Goal: Ask a question: Seek information or help from site administrators or community

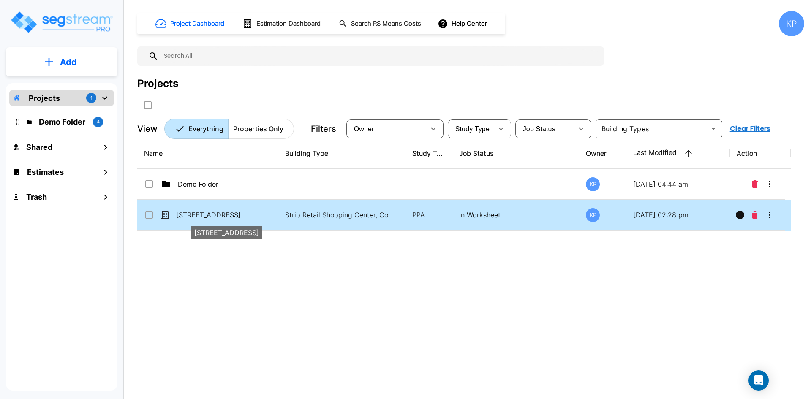
click at [233, 215] on p "[STREET_ADDRESS]" at bounding box center [218, 215] width 85 height 10
click at [206, 215] on p "[STREET_ADDRESS]" at bounding box center [218, 215] width 85 height 10
checkbox input "false"
click at [206, 215] on p "[STREET_ADDRESS]" at bounding box center [218, 215] width 85 height 10
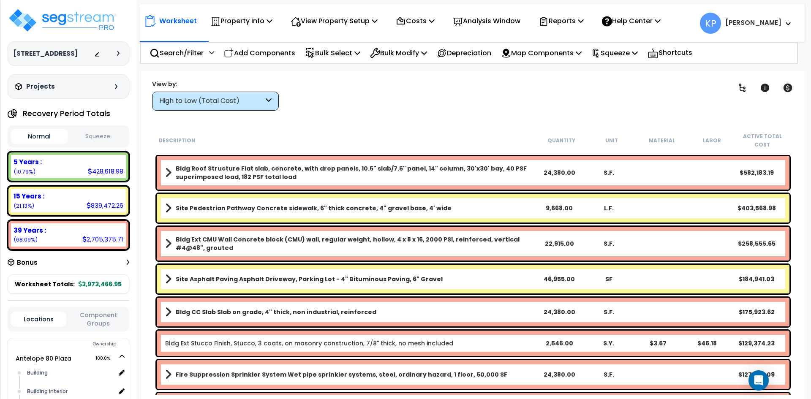
click at [418, 208] on b "Site Pedestrian Pathway Concrete sidewalk, 6" thick concrete, 4" gravel base, 4…" at bounding box center [314, 208] width 276 height 8
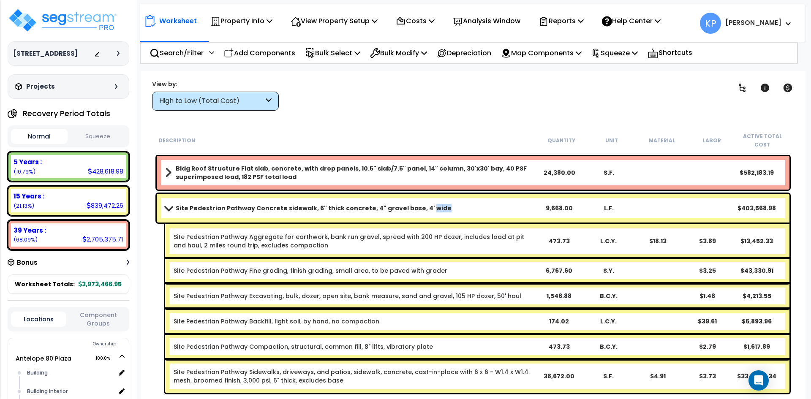
click at [418, 208] on b "Site Pedestrian Pathway Concrete sidewalk, 6" thick concrete, 4" gravel base, 4…" at bounding box center [314, 208] width 276 height 8
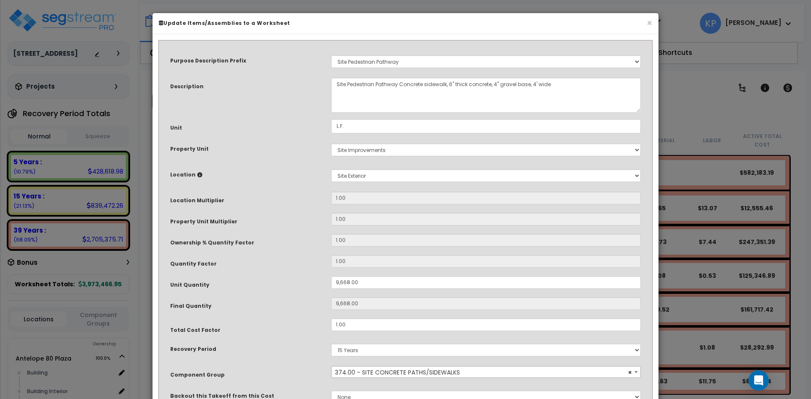
scroll to position [42, 0]
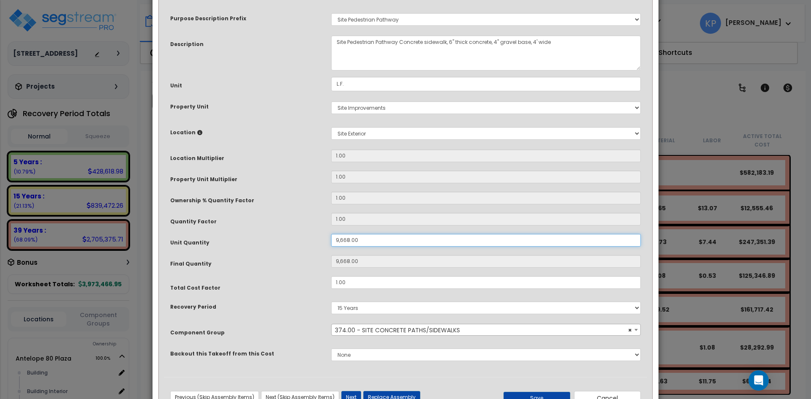
click at [340, 239] on input "9,668.00" at bounding box center [486, 240] width 310 height 13
click at [339, 240] on input "9,668.00" at bounding box center [486, 240] width 310 height 13
type input "668.00"
type input "668"
type input "7,668.00"
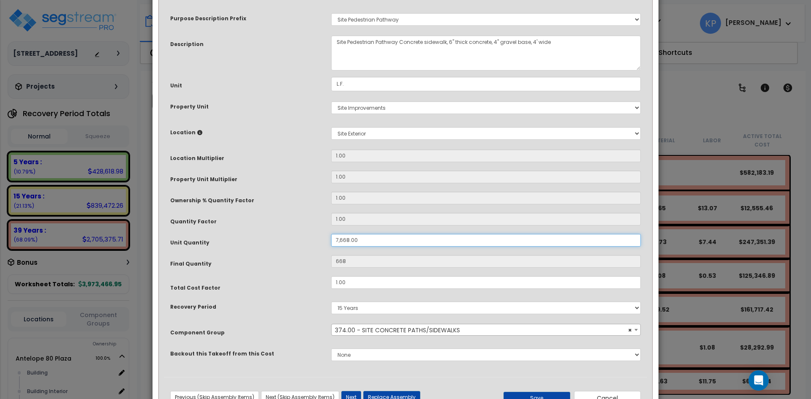
type input "7,668"
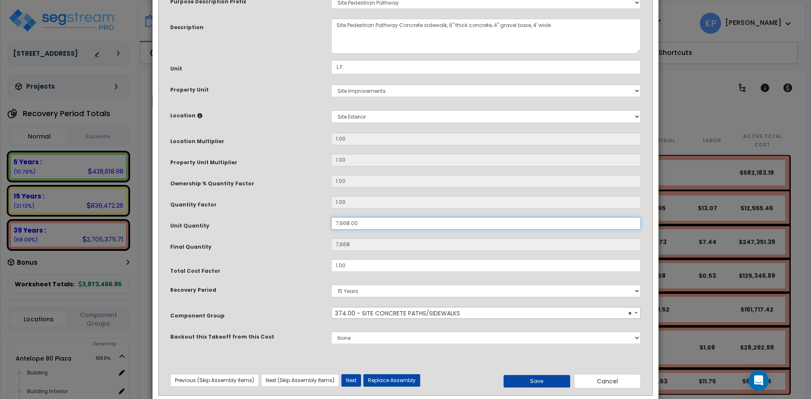
scroll to position [75, 0]
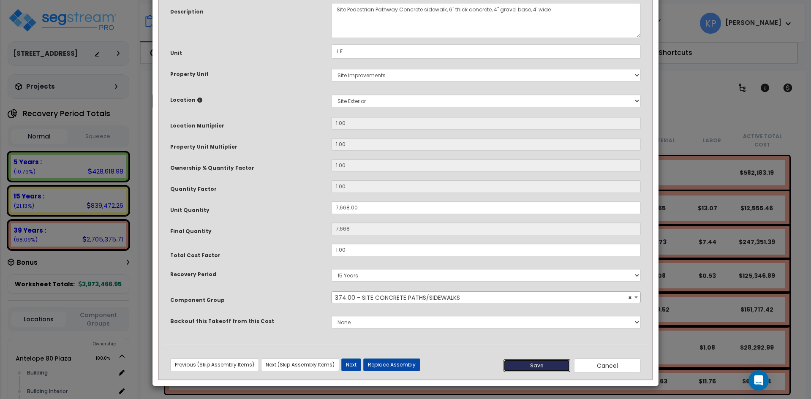
click at [530, 364] on button "Save" at bounding box center [537, 366] width 67 height 13
type input "7668.00"
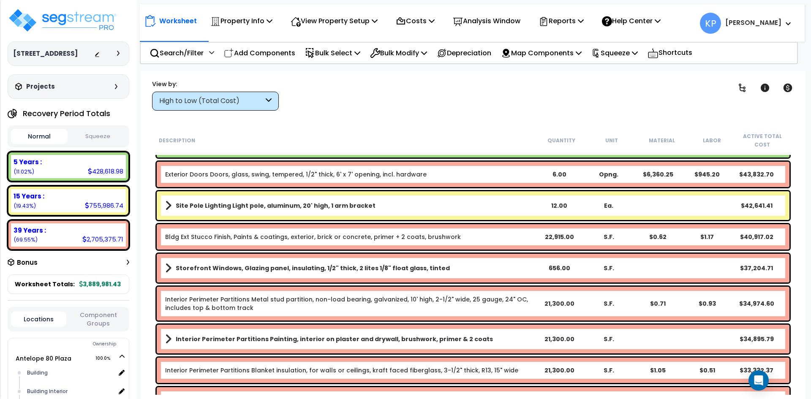
scroll to position [169, 0]
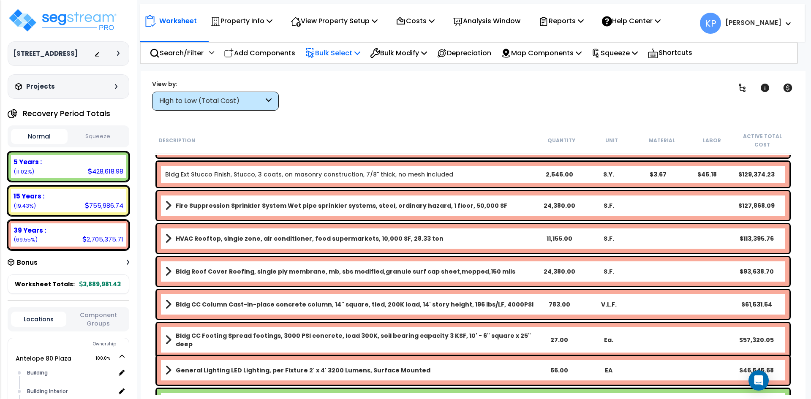
click at [341, 55] on p "Bulk Select" at bounding box center [332, 52] width 55 height 11
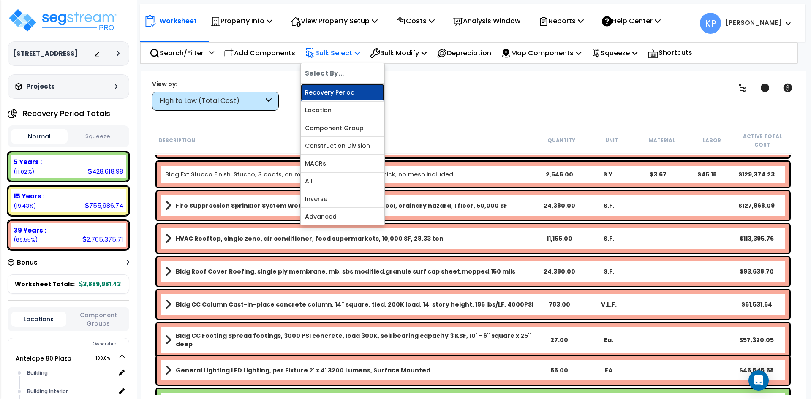
click at [343, 94] on link "Recovery Period" at bounding box center [343, 92] width 84 height 17
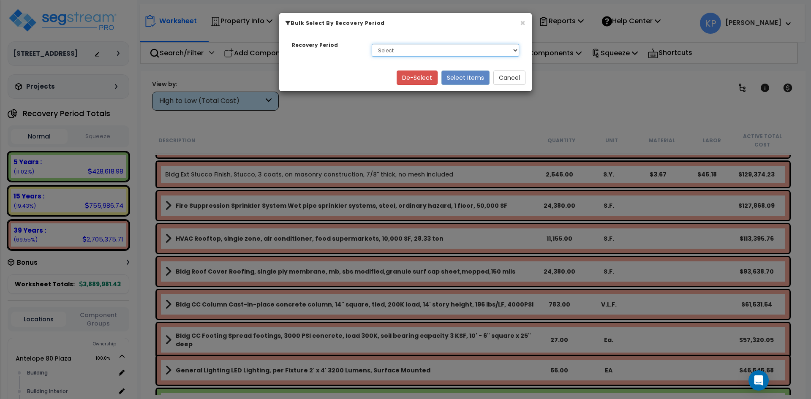
click at [423, 53] on select "Select 5 Years 15 Years 39 Years" at bounding box center [446, 50] width 148 height 13
select select "5Y"
click at [372, 44] on select "Select 5 Years 15 Years 39 Years" at bounding box center [446, 50] width 148 height 13
click at [470, 79] on button "Select Items" at bounding box center [466, 78] width 48 height 14
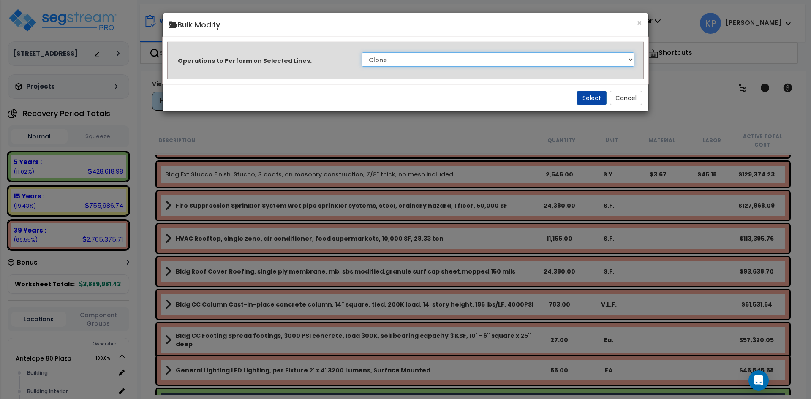
click at [423, 58] on select "Clone Delete Delete Zero Quantities Modify Component Group Modify Cost Sources …" at bounding box center [498, 59] width 273 height 14
click at [362, 52] on select "Clone Delete Delete Zero Quantities Modify Component Group Modify Cost Sources …" at bounding box center [498, 59] width 273 height 14
click at [502, 57] on select "Clone Delete Delete Zero Quantities Modify Component Group Modify Cost Sources …" at bounding box center [498, 59] width 273 height 14
select select "modifyTotalCostFactor"
click at [362, 52] on select "Clone Delete Delete Zero Quantities Modify Component Group Modify Cost Sources …" at bounding box center [498, 59] width 273 height 14
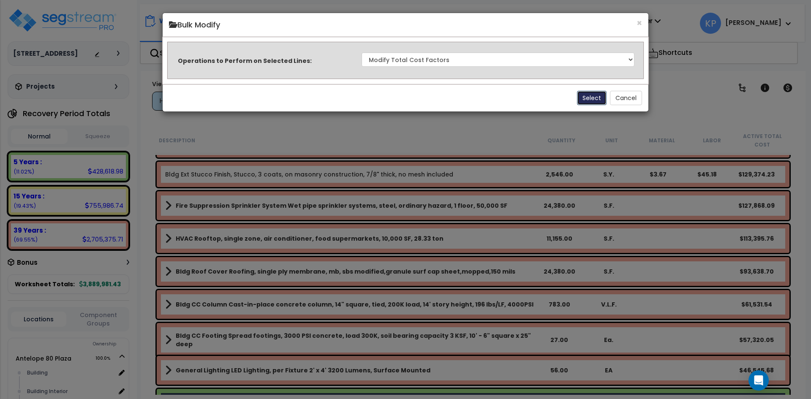
click at [589, 101] on button "Select" at bounding box center [592, 98] width 30 height 14
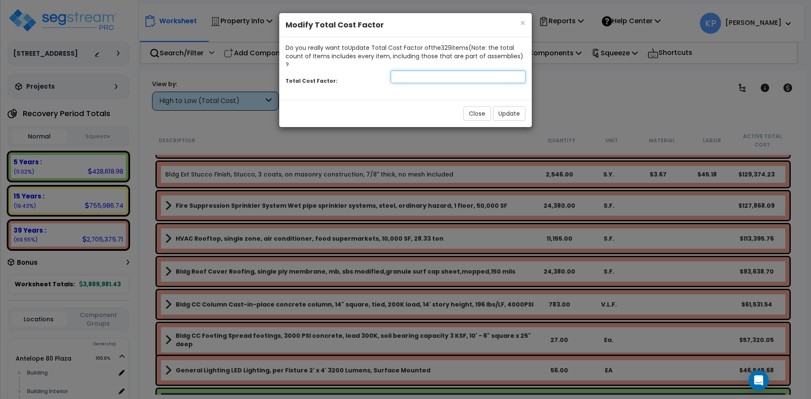
click at [452, 71] on input "number" at bounding box center [458, 77] width 135 height 13
type input "1.05"
click at [508, 107] on button "Update" at bounding box center [509, 114] width 33 height 14
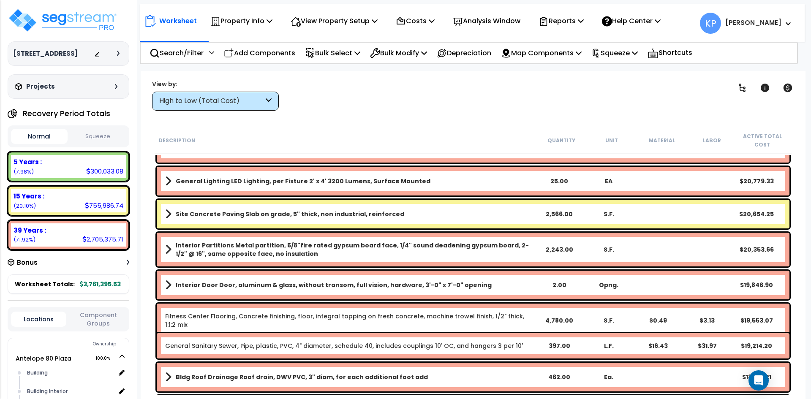
scroll to position [1141, 0]
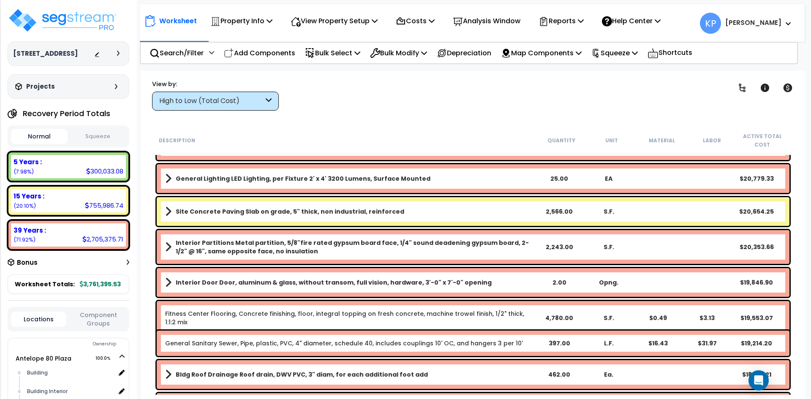
click at [552, 215] on div "2,566.00" at bounding box center [559, 212] width 49 height 8
click at [524, 212] on link "Site Concrete Paving Slab on grade, 5" thick, non industrial, reinforced" at bounding box center [350, 212] width 370 height 12
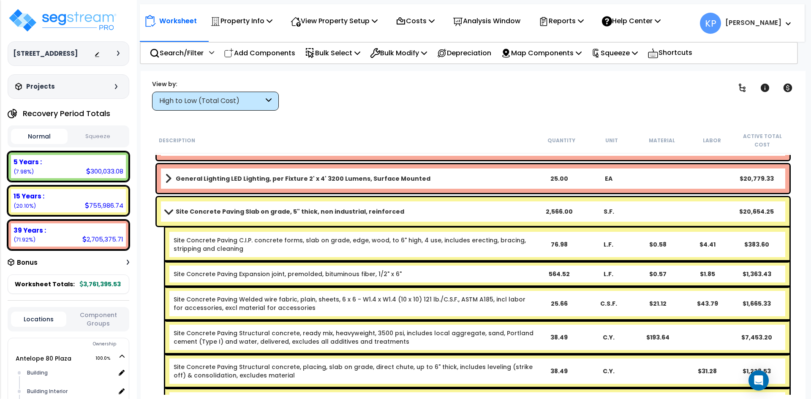
click at [524, 212] on link "Site Concrete Paving Slab on grade, 5" thick, non industrial, reinforced" at bounding box center [350, 212] width 370 height 12
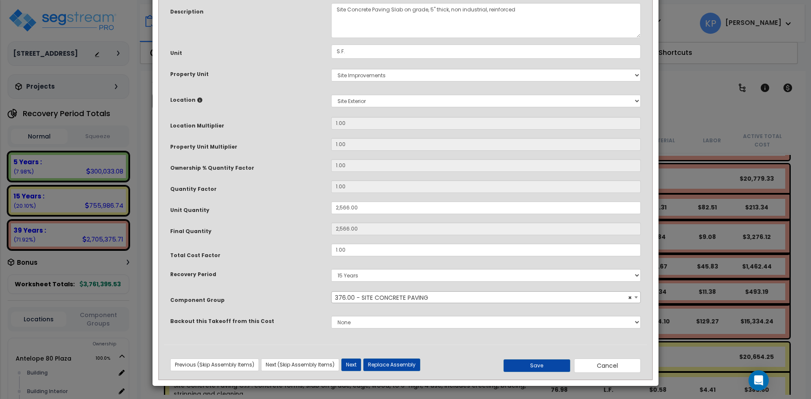
scroll to position [0, 0]
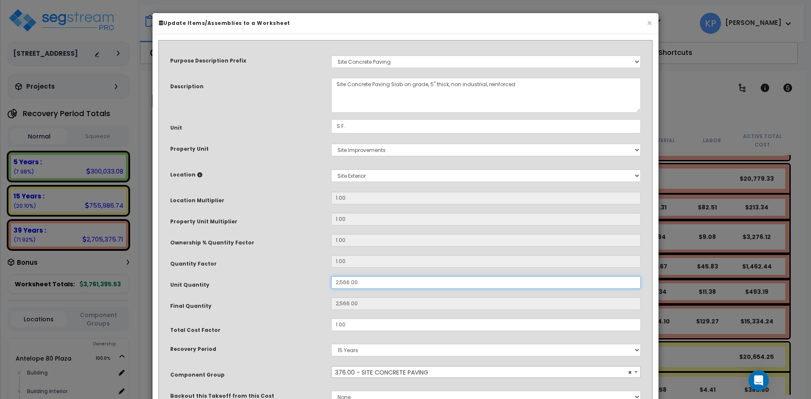
click at [343, 284] on input "2,566.00" at bounding box center [486, 282] width 310 height 13
type input "266.00"
type input "266"
type input "2,066.00"
type input "2,066"
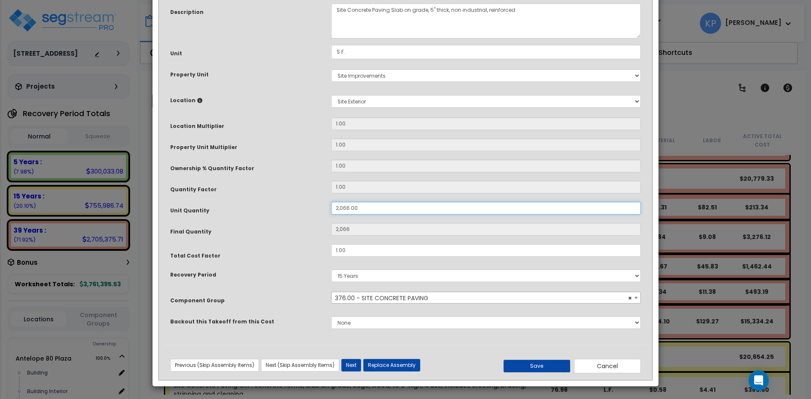
scroll to position [75, 0]
click at [530, 363] on button "Save" at bounding box center [537, 366] width 67 height 13
type input "2066.00"
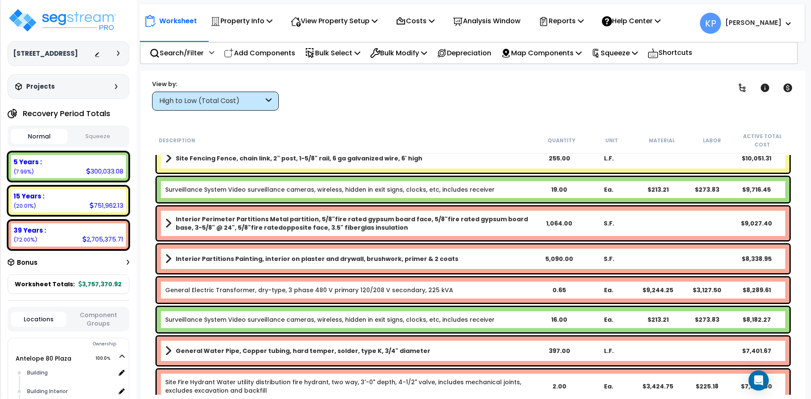
scroll to position [2451, 0]
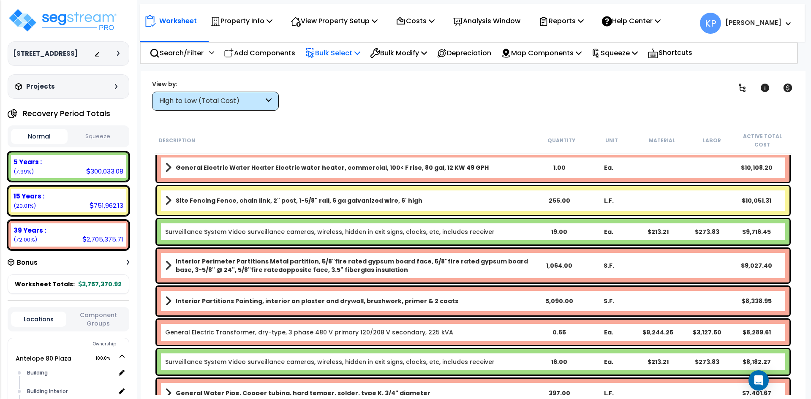
click at [346, 55] on p "Bulk Select" at bounding box center [332, 52] width 55 height 11
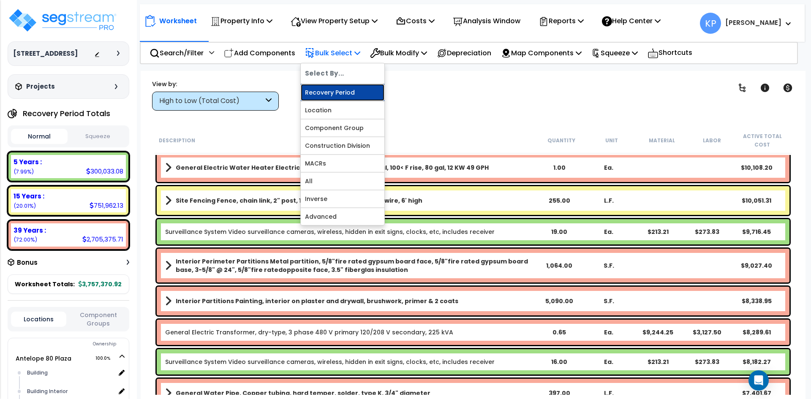
click at [341, 90] on link "Recovery Period" at bounding box center [343, 92] width 84 height 17
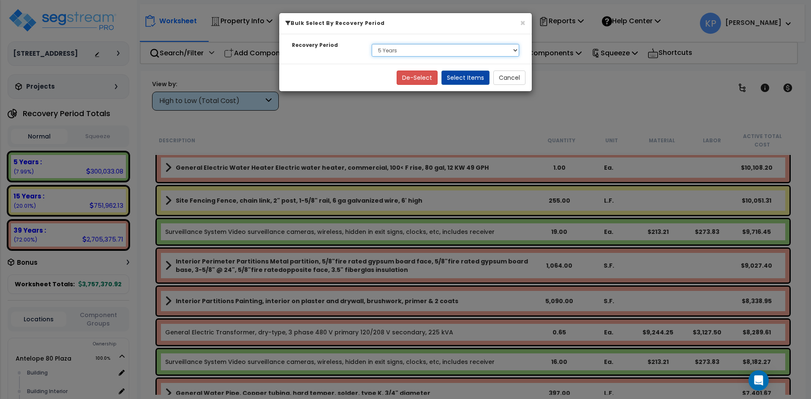
click at [418, 51] on select "Select 5 Years 15 Years 39 Years" at bounding box center [446, 50] width 148 height 13
select select "15Y"
click at [372, 44] on select "Select 5 Years 15 Years 39 Years" at bounding box center [446, 50] width 148 height 13
click at [469, 76] on button "Select Items" at bounding box center [466, 78] width 48 height 14
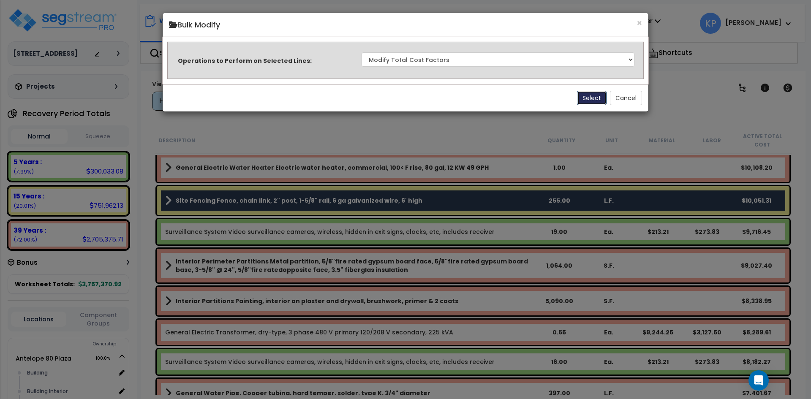
click at [594, 95] on button "Select" at bounding box center [592, 98] width 30 height 14
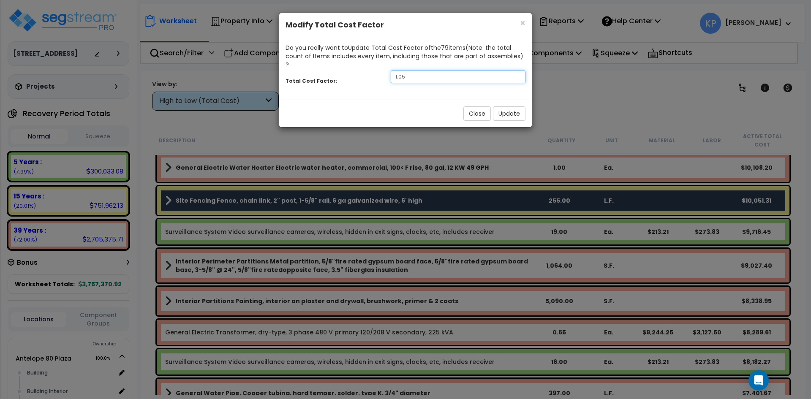
drag, startPoint x: 418, startPoint y: 69, endPoint x: 364, endPoint y: 69, distance: 53.7
click at [365, 69] on div "Total Cost Factor: 1.05" at bounding box center [405, 78] width 253 height 18
type input "0.95"
click at [503, 107] on button "Update" at bounding box center [509, 114] width 33 height 14
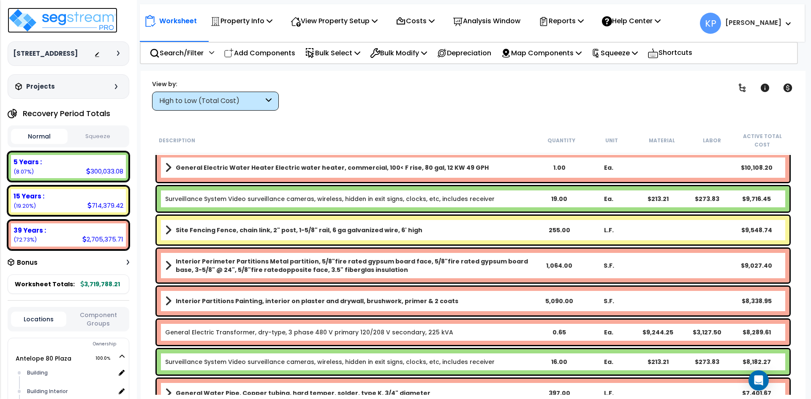
click at [85, 22] on img at bounding box center [63, 20] width 110 height 25
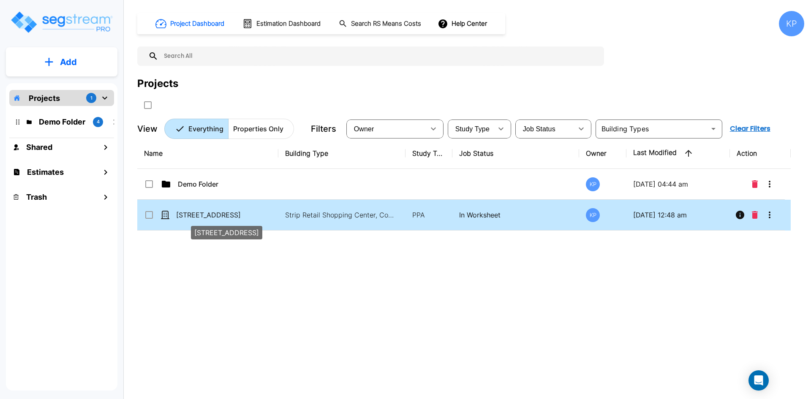
click at [218, 218] on p "6412 Tupelo Dr" at bounding box center [218, 215] width 85 height 10
click at [190, 213] on p "[STREET_ADDRESS]" at bounding box center [218, 215] width 85 height 10
checkbox input "false"
click at [190, 213] on p "[STREET_ADDRESS]" at bounding box center [218, 215] width 85 height 10
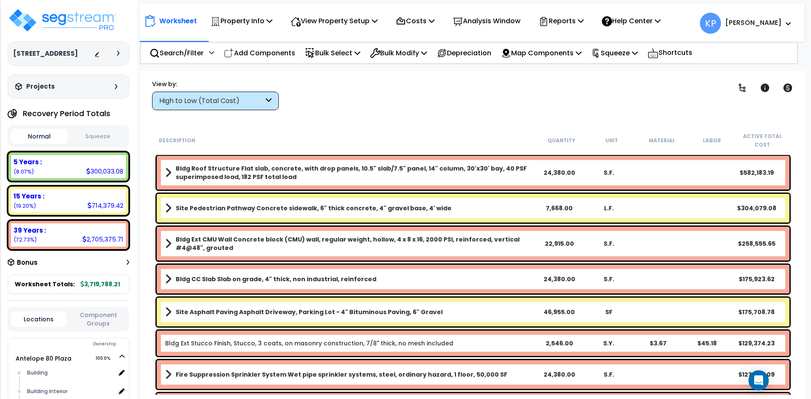
click at [126, 263] on div "Bonus" at bounding box center [69, 262] width 122 height 16
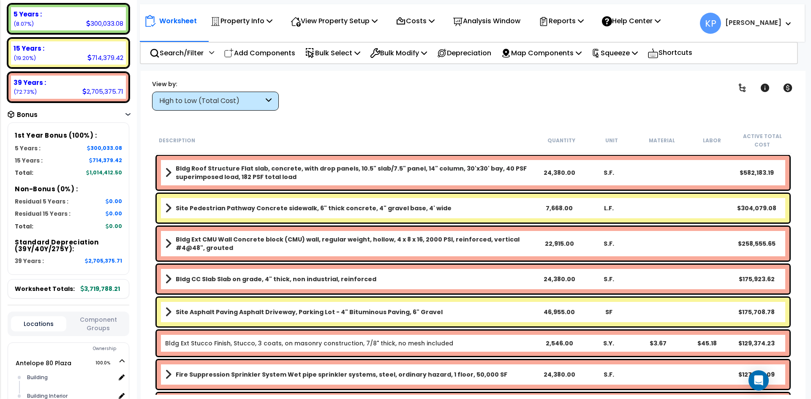
scroll to position [127, 0]
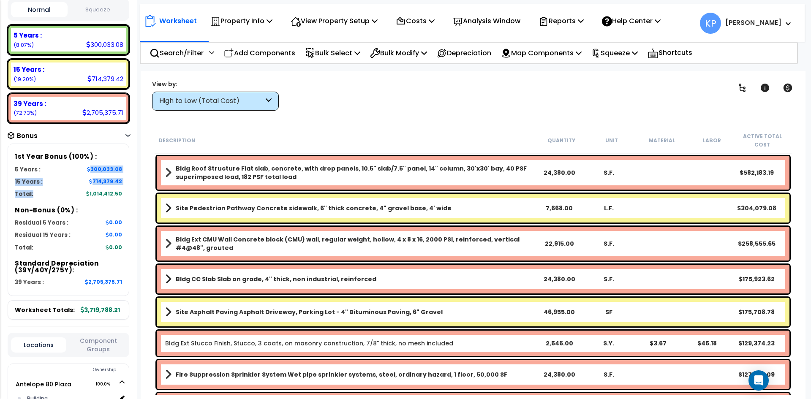
drag, startPoint x: 90, startPoint y: 167, endPoint x: 125, endPoint y: 195, distance: 45.1
click at [125, 195] on div "1st Year Bonus (100%) : 5 Years : 300,033.08 7 Years : 0.00 15 Years : 714,379.…" at bounding box center [69, 220] width 122 height 153
click at [166, 157] on div "Bldg Roof Structure Flat slab, concrete, with drop panels, 10.5" slab/7.5" pane…" at bounding box center [473, 173] width 633 height 34
click at [426, 22] on p "Costs" at bounding box center [415, 20] width 39 height 11
click at [483, 23] on p "Analysis Window" at bounding box center [487, 20] width 68 height 11
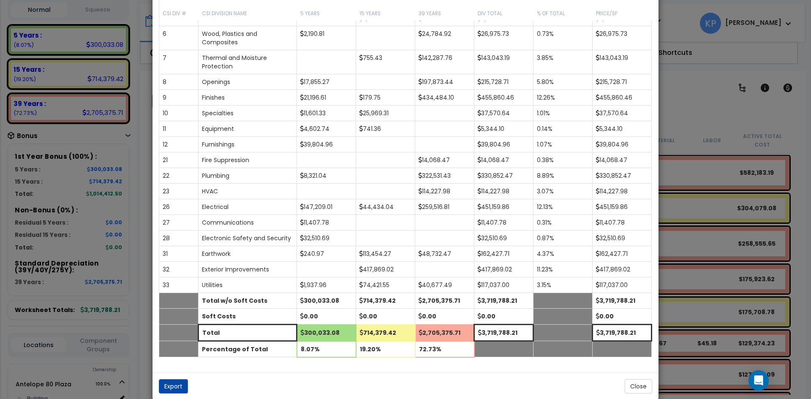
scroll to position [134, 0]
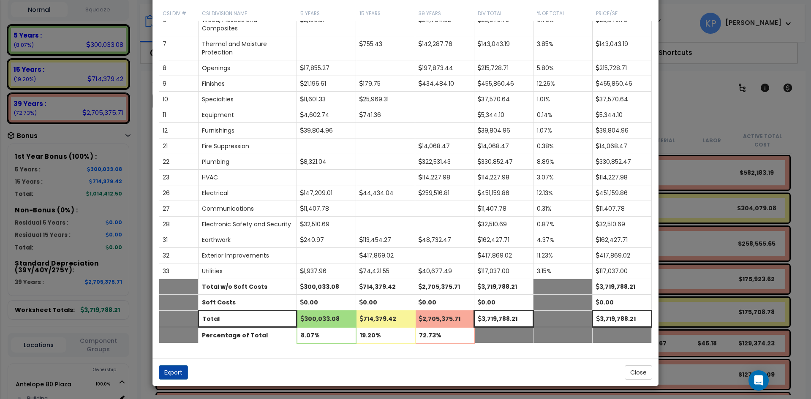
click at [682, 373] on div "× Analysis Window Construction Division Location Component Group Uniformat/Asse…" at bounding box center [405, 199] width 811 height 399
click at [665, 375] on div "× Analysis Window Construction Division Location Component Group Uniformat/Asse…" at bounding box center [405, 199] width 811 height 399
click at [712, 123] on div "× Analysis Window Construction Division Location Component Group Uniformat/Asse…" at bounding box center [405, 199] width 811 height 399
click at [704, 96] on div "× Analysis Window Construction Division Location Component Group Uniformat/Asse…" at bounding box center [405, 199] width 811 height 399
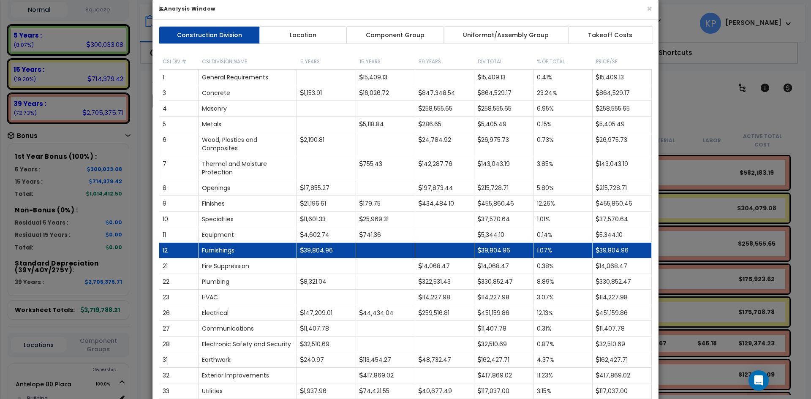
scroll to position [0, 0]
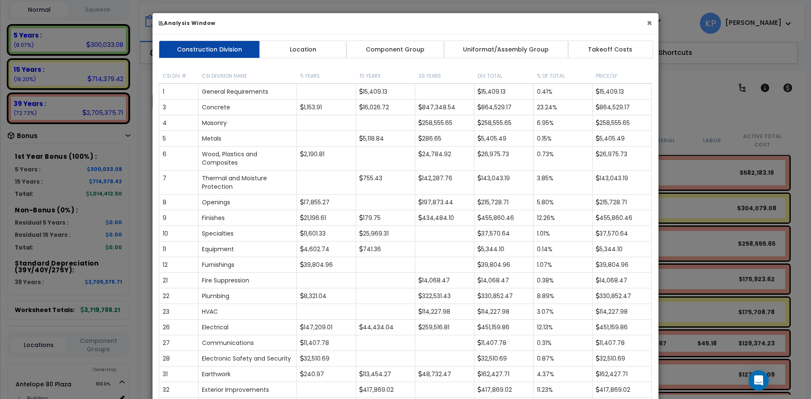
click at [647, 21] on button "×" at bounding box center [649, 23] width 5 height 9
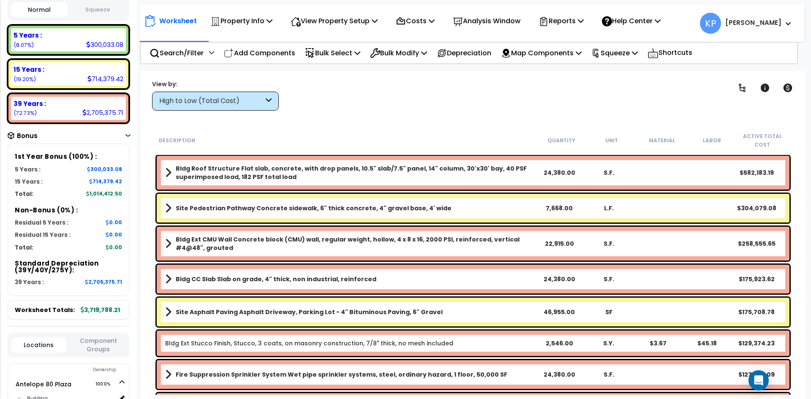
click at [180, 23] on p "Worksheet" at bounding box center [178, 20] width 38 height 11
click at [198, 20] on div "Worksheet Property Info Property Setup Add Property Unit Template property Clon…" at bounding box center [405, 21] width 522 height 20
click at [250, 22] on p "Property Info" at bounding box center [241, 20] width 62 height 11
click at [273, 22] on p "View Property Setup" at bounding box center [241, 20] width 62 height 11
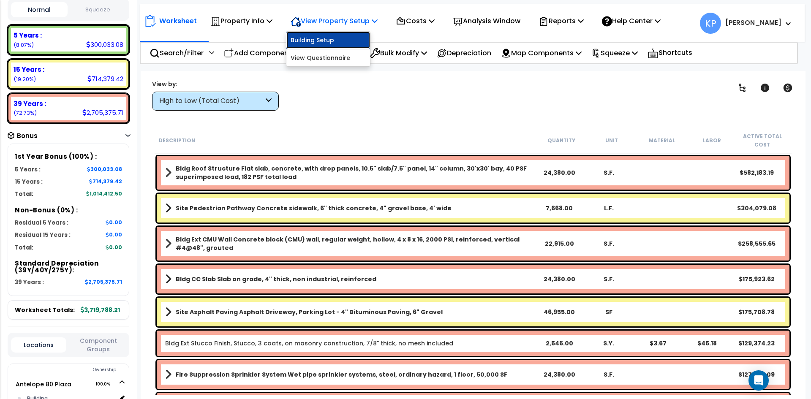
click at [330, 37] on link "Building Setup" at bounding box center [329, 40] width 84 height 17
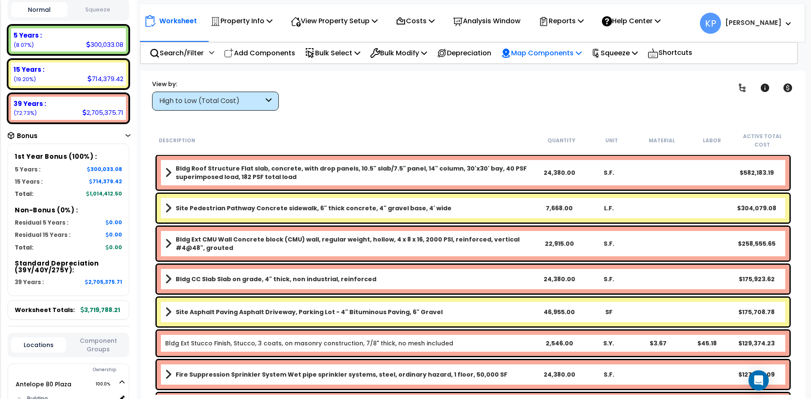
click at [582, 52] on p "Map Components" at bounding box center [541, 52] width 81 height 11
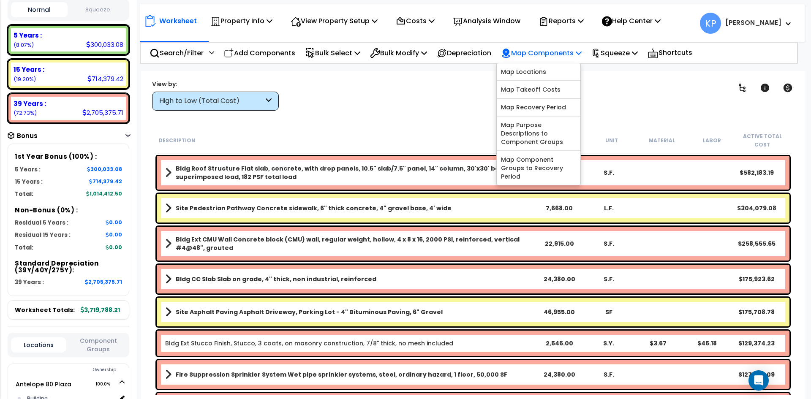
click at [582, 52] on p "Map Components" at bounding box center [541, 52] width 81 height 11
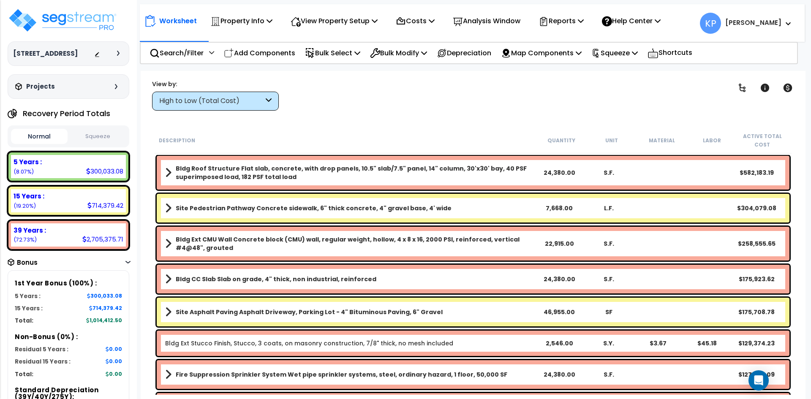
click at [115, 87] on icon at bounding box center [116, 86] width 3 height 5
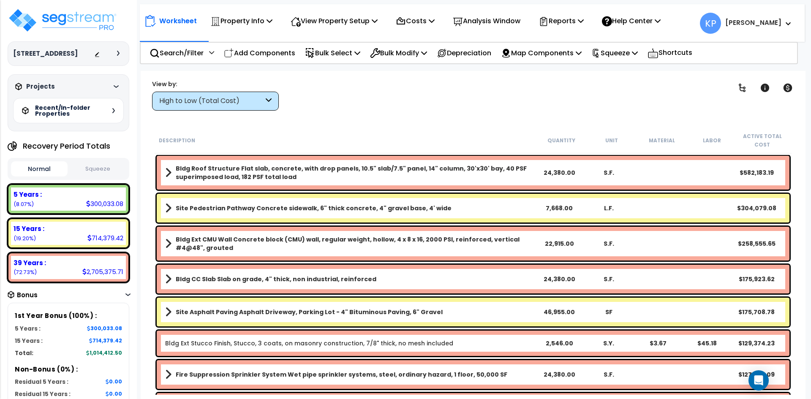
click at [114, 87] on icon at bounding box center [116, 86] width 5 height 3
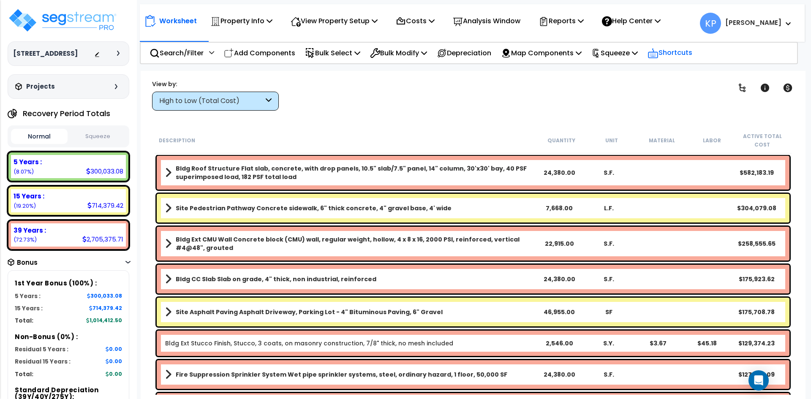
click at [685, 51] on p "Shortcuts" at bounding box center [670, 53] width 45 height 12
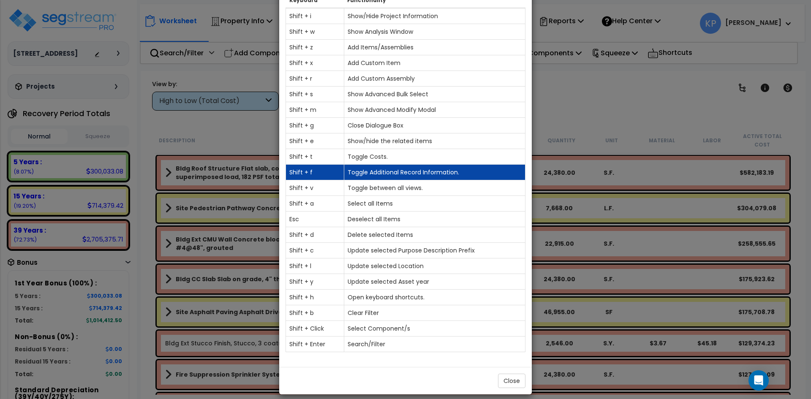
scroll to position [57, 0]
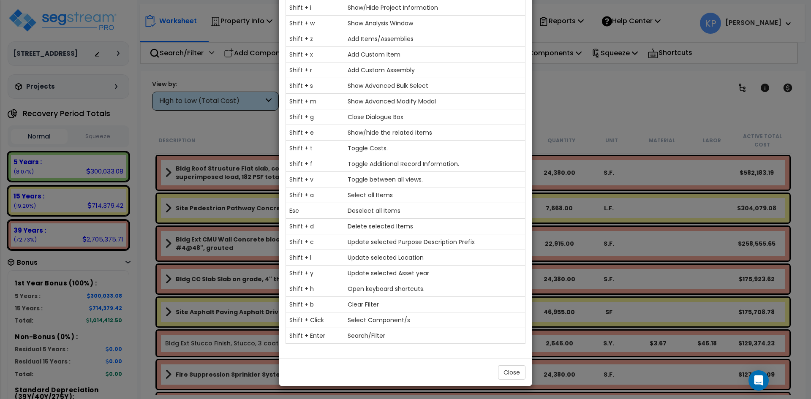
click at [608, 104] on div "× Basic KeyBoard Shortcuts Keyboard Functionality Shift + i Show/Hide Project I…" at bounding box center [405, 199] width 811 height 399
click at [514, 379] on button "Close" at bounding box center [511, 373] width 27 height 14
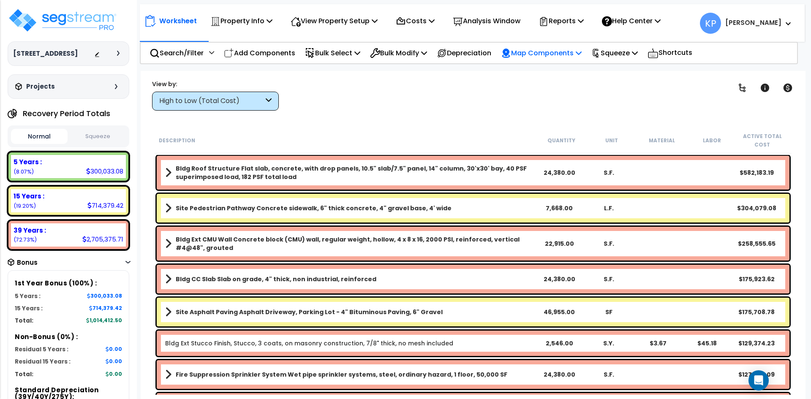
click at [560, 57] on p "Map Components" at bounding box center [541, 52] width 81 height 11
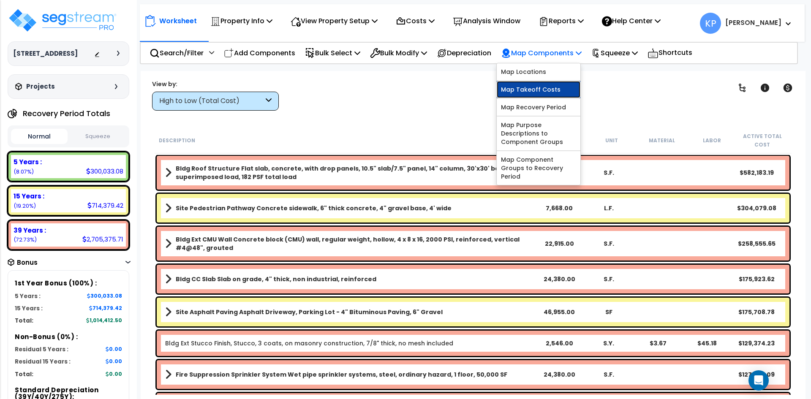
click at [544, 87] on link "Map Takeoff Costs" at bounding box center [539, 89] width 84 height 17
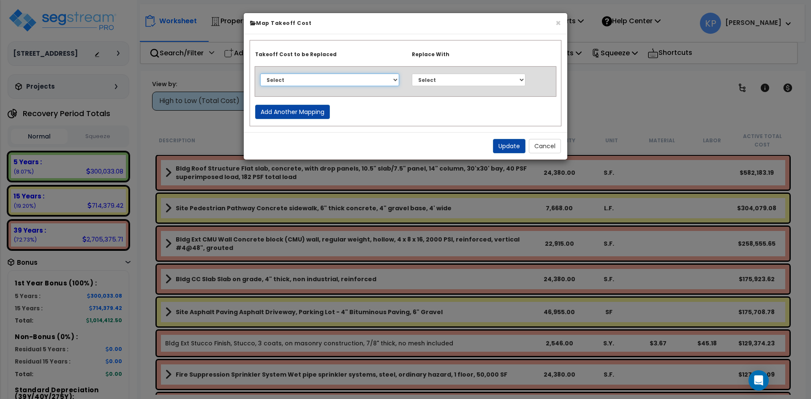
click at [376, 78] on select "Select None" at bounding box center [329, 80] width 139 height 13
drag, startPoint x: 565, startPoint y: 22, endPoint x: 556, endPoint y: 25, distance: 9.4
click at [562, 23] on div "× Map Takeoff Cost" at bounding box center [406, 23] width 324 height 21
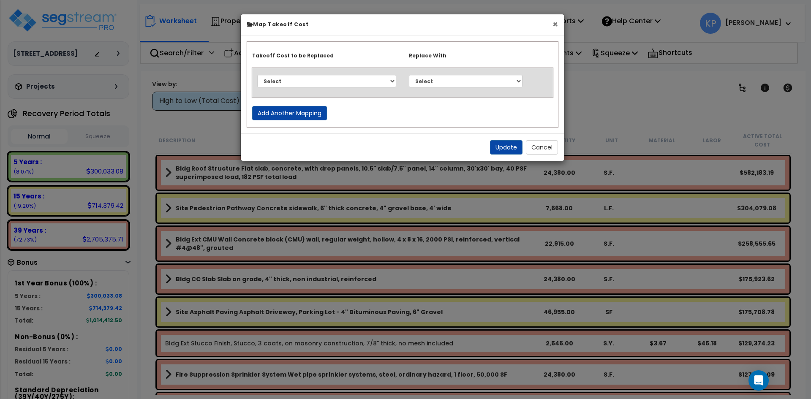
click at [554, 25] on button "×" at bounding box center [555, 24] width 5 height 9
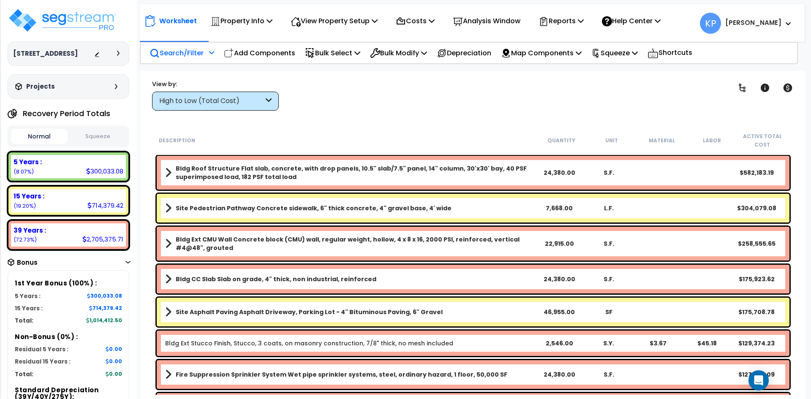
click at [200, 54] on p "Search/Filter" at bounding box center [177, 52] width 54 height 11
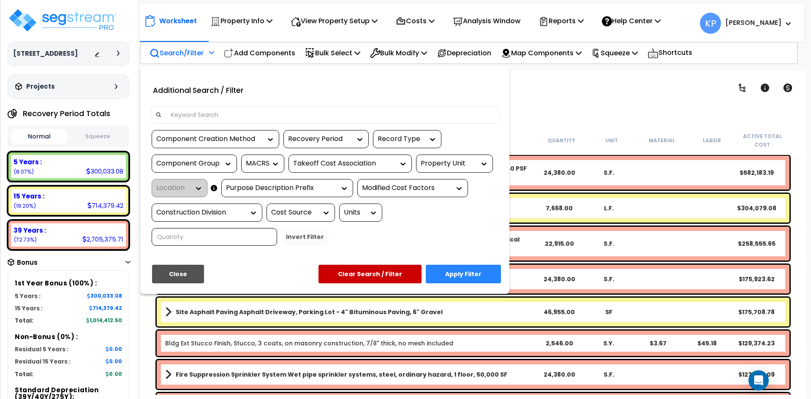
click at [257, 52] on div at bounding box center [405, 199] width 811 height 399
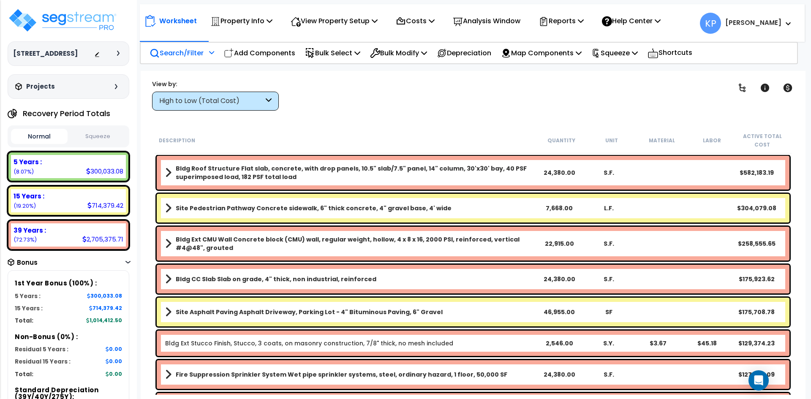
click at [217, 54] on div "Search/Filter Additional Search / Filter" at bounding box center [182, 53] width 74 height 20
click at [186, 23] on p "Worksheet" at bounding box center [178, 20] width 38 height 11
click at [273, 26] on p "View Property Setup" at bounding box center [241, 20] width 62 height 11
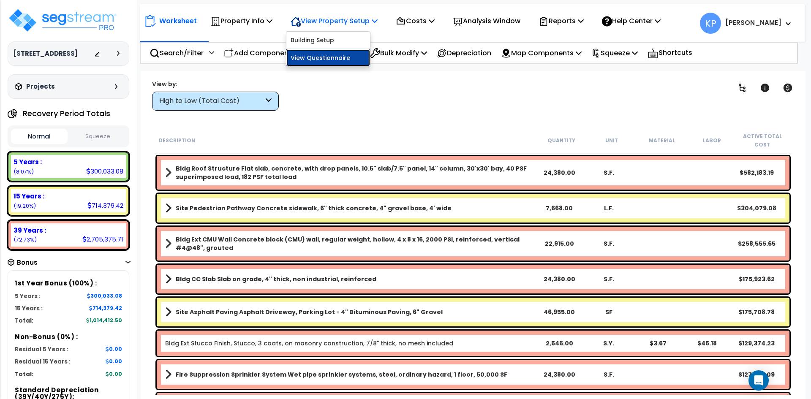
click at [317, 52] on link "View Questionnaire" at bounding box center [329, 57] width 84 height 17
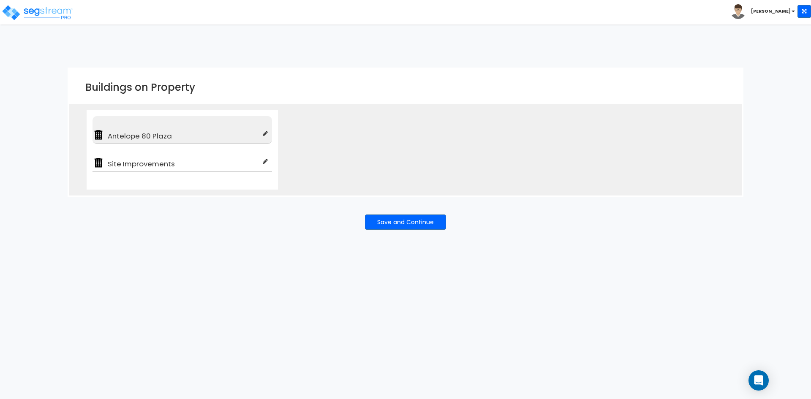
click at [195, 141] on span "Antelope 80 Plaza" at bounding box center [183, 136] width 158 height 10
click at [260, 132] on span "Antelope 80 Plaza" at bounding box center [183, 136] width 158 height 10
click at [263, 134] on icon at bounding box center [265, 134] width 5 height 6
type input "Antelope 80 Plaza"
type input "Strip Retail Shopping Center"
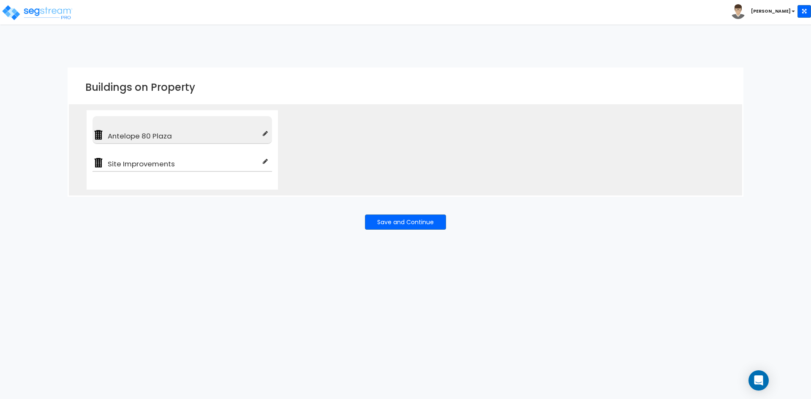
checkbox input "true"
type input "100"
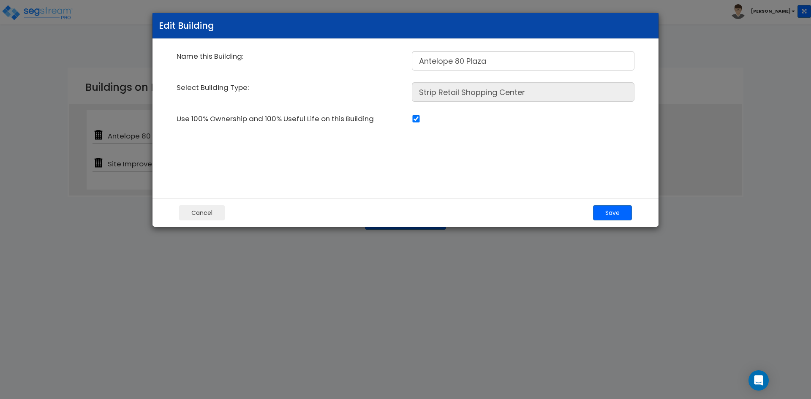
click at [358, 243] on div "Edit Building Name this Building: [GEOGRAPHIC_DATA] Select Building Type: Strip…" at bounding box center [405, 199] width 811 height 399
click at [203, 211] on button "Cancel" at bounding box center [202, 212] width 46 height 15
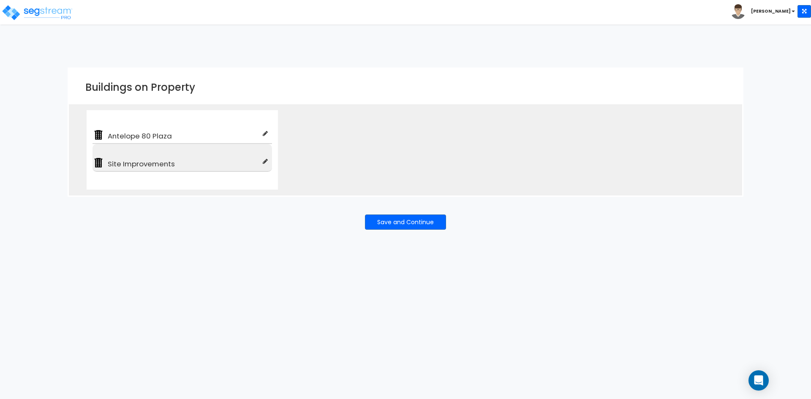
click at [268, 162] on icon at bounding box center [265, 161] width 5 height 6
type input "Site Improvements"
type input "Commercial Property Site"
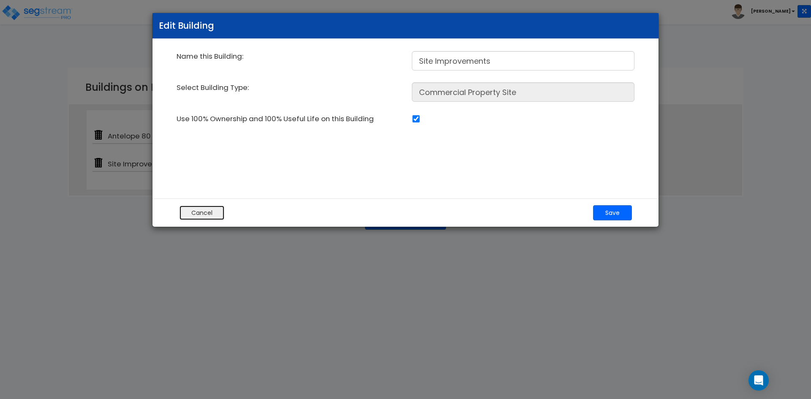
click at [197, 211] on button "Cancel" at bounding box center [202, 212] width 46 height 15
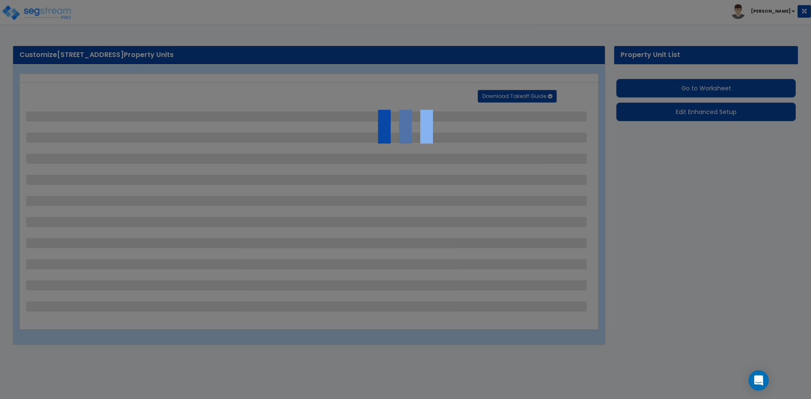
select select "2"
select select "1"
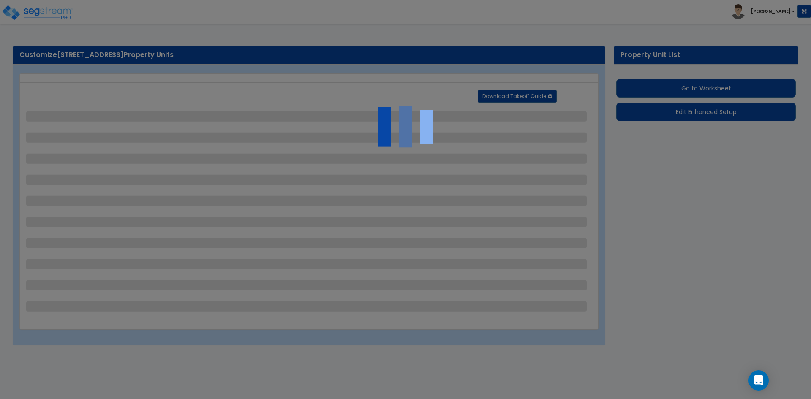
select select "1"
select select "2"
select select "1"
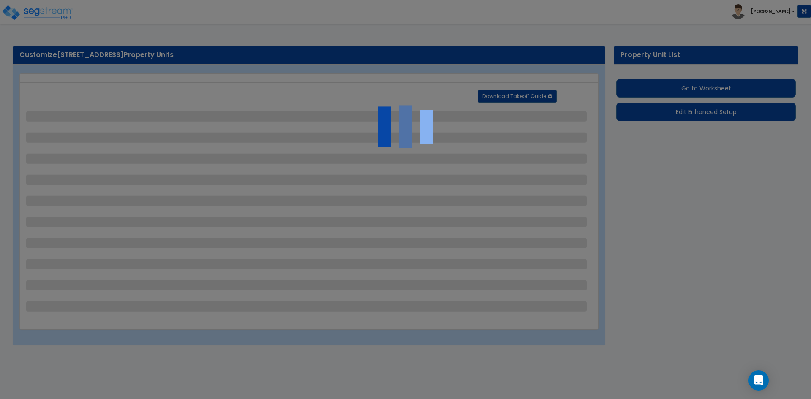
select select "1"
select select "4"
select select "1"
select select "2"
select select "1"
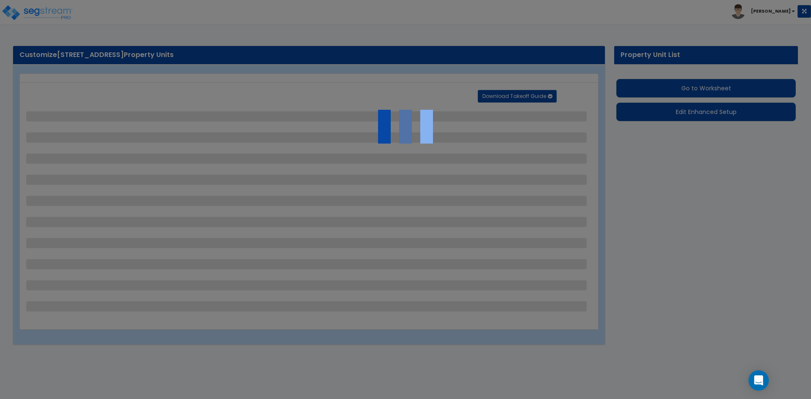
select select "1"
select select "2"
select select "1"
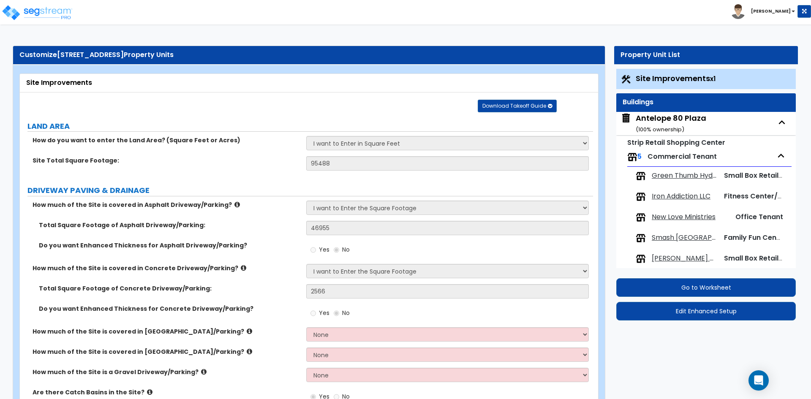
scroll to position [9, 0]
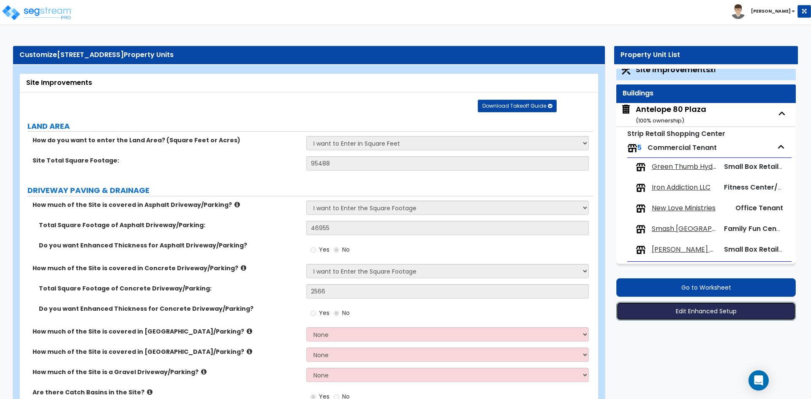
click at [721, 315] on button "Edit Enhanced Setup" at bounding box center [707, 311] width 180 height 19
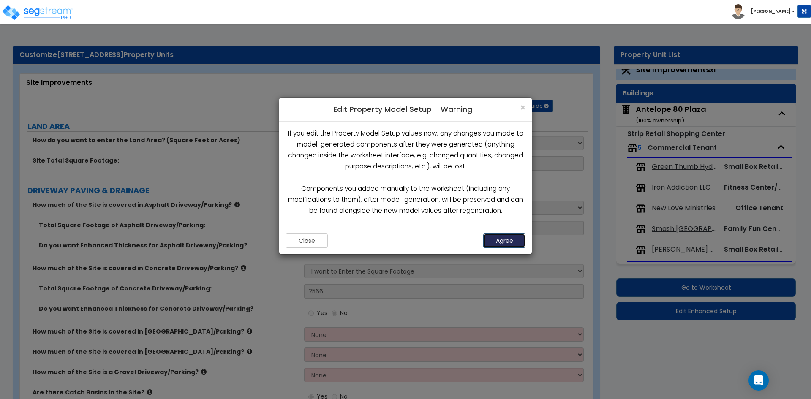
click at [510, 240] on button "Agree" at bounding box center [505, 241] width 42 height 14
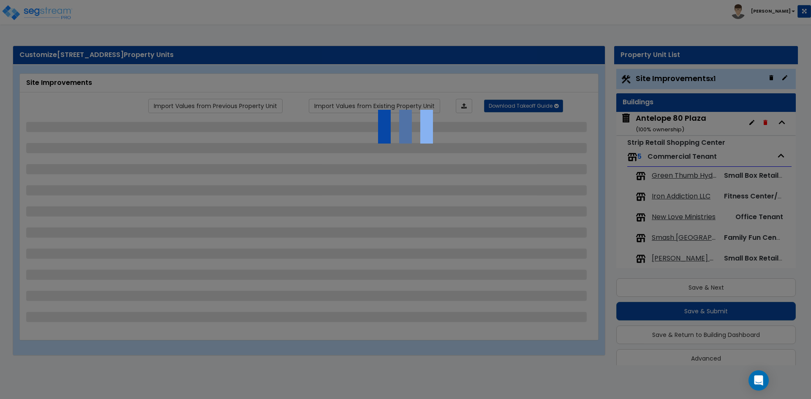
scroll to position [11, 0]
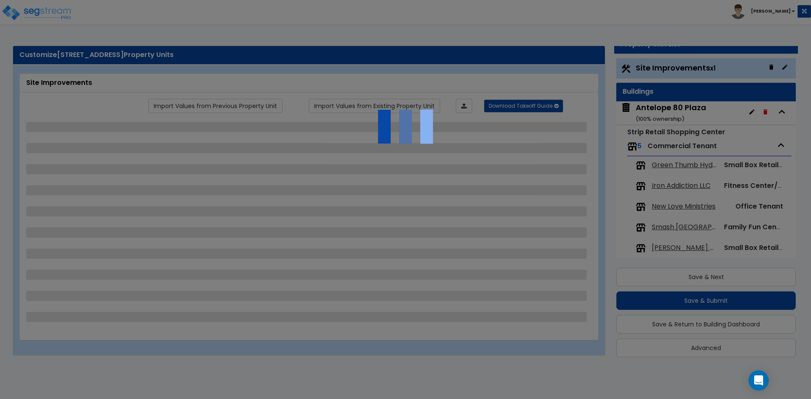
select select "2"
select select "1"
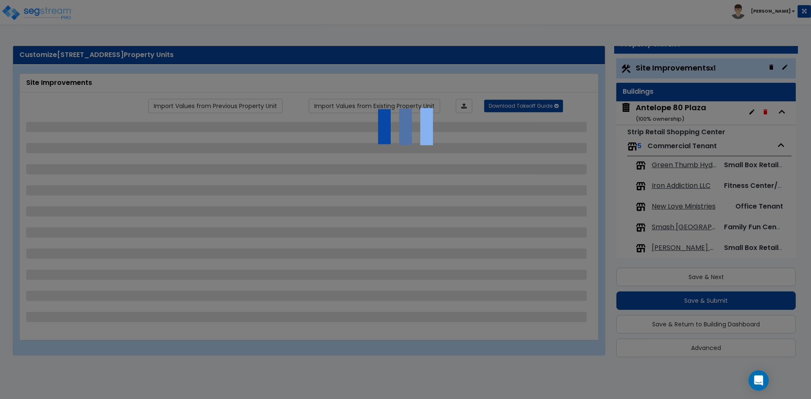
select select "1"
select select "2"
select select "1"
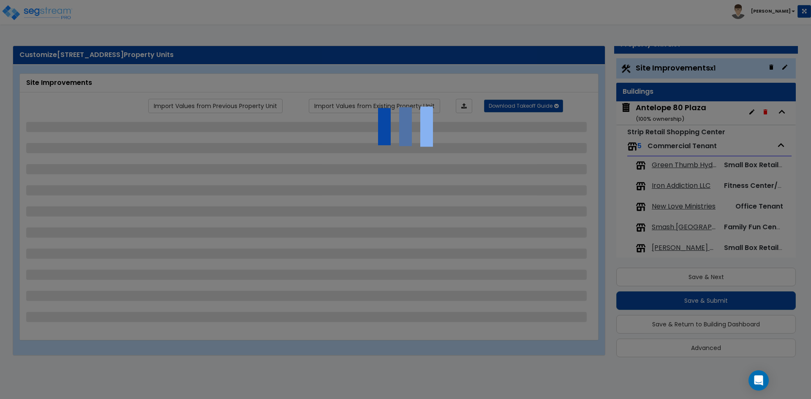
select select "1"
select select "4"
select select "1"
select select "2"
select select "1"
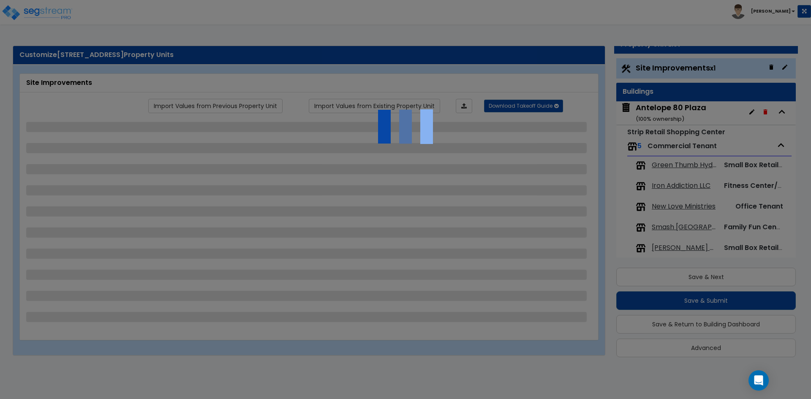
select select "1"
select select "2"
select select "1"
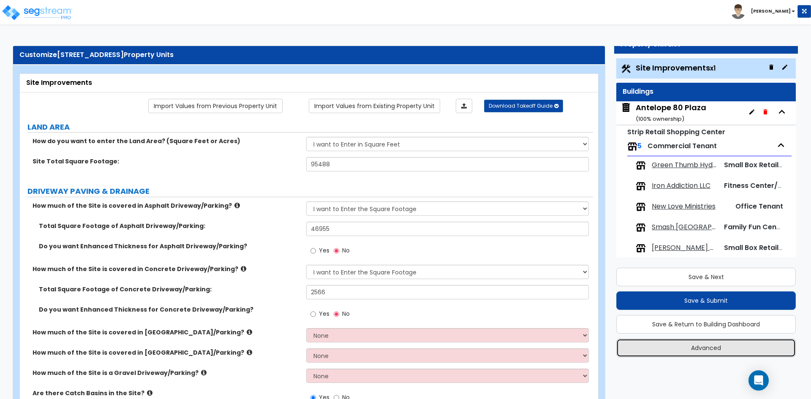
click at [697, 341] on button "Advanced" at bounding box center [707, 348] width 180 height 19
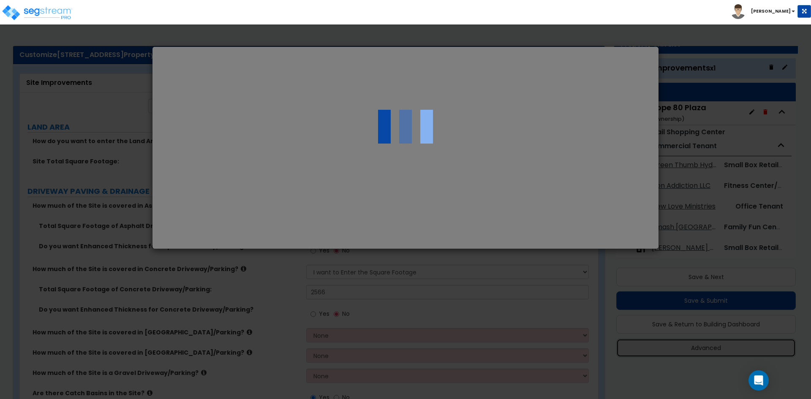
scroll to position [0, 0]
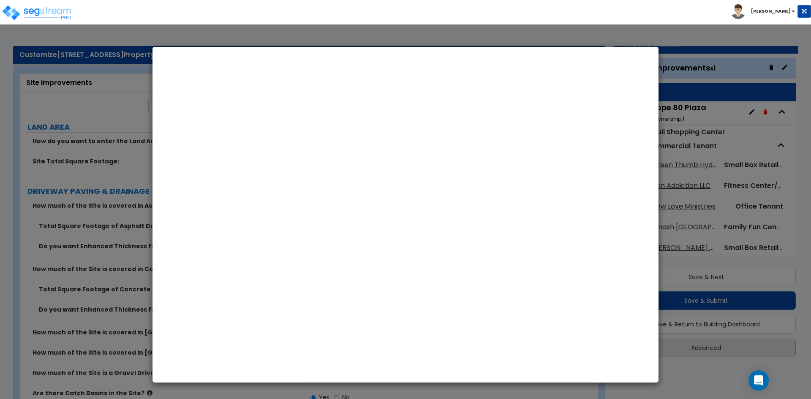
select select "CA"
select select "2024"
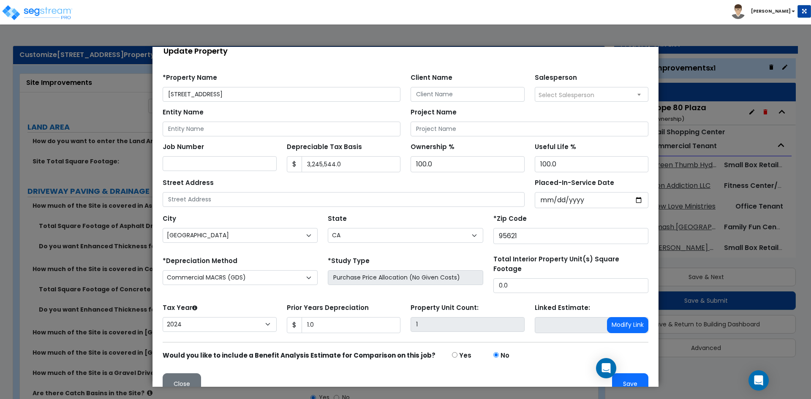
scroll to position [25, 0]
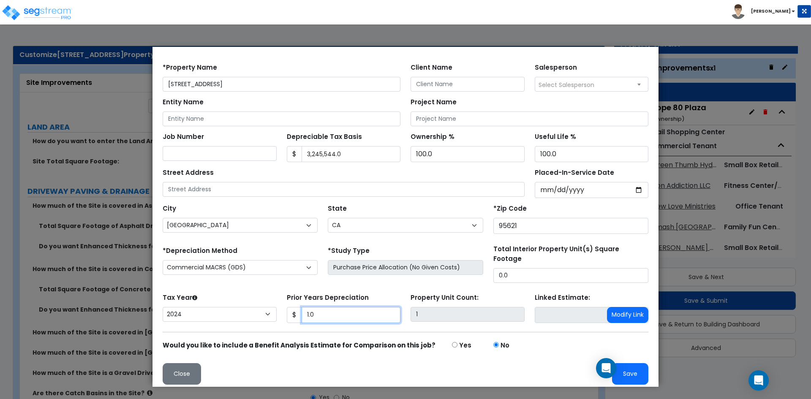
click at [328, 307] on input "1.0" at bounding box center [351, 315] width 99 height 16
type input "1"
type input "0"
click at [423, 309] on input "1" at bounding box center [468, 314] width 114 height 15
drag, startPoint x: 506, startPoint y: 270, endPoint x: 486, endPoint y: 267, distance: 20.9
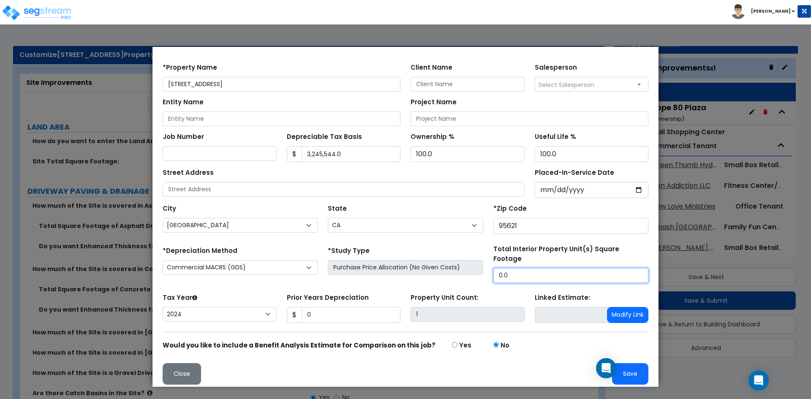
click at [489, 267] on div "Total Interior Property Unit(s) Square Footage 0.0" at bounding box center [571, 264] width 165 height 38
type input "95,488"
click at [629, 363] on button "Save" at bounding box center [630, 374] width 36 height 22
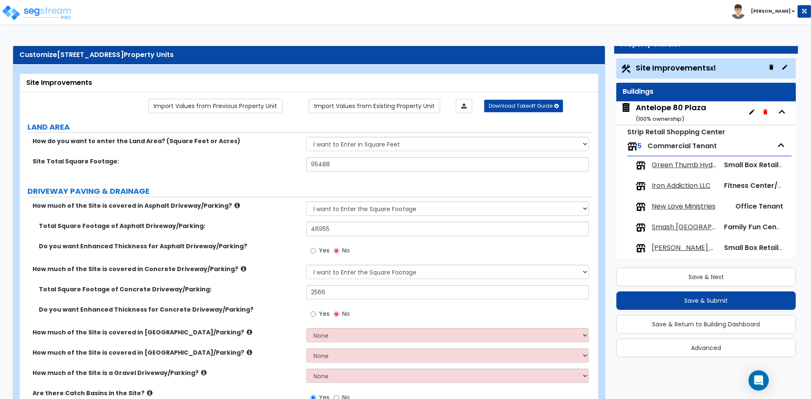
scroll to position [0, 0]
click at [711, 272] on button "Save & Next" at bounding box center [707, 277] width 180 height 19
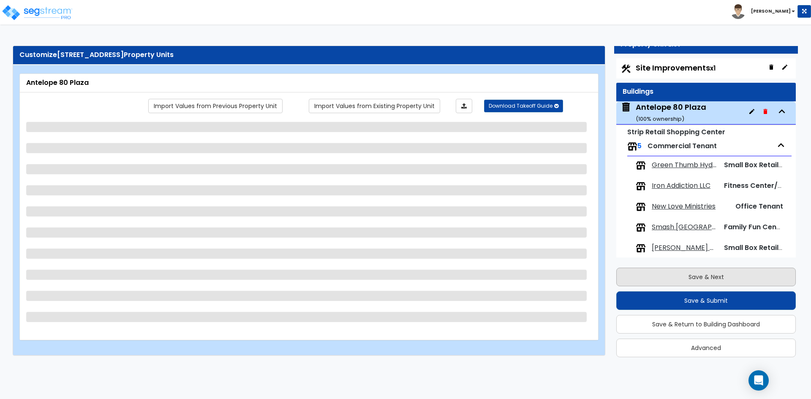
scroll to position [9, 0]
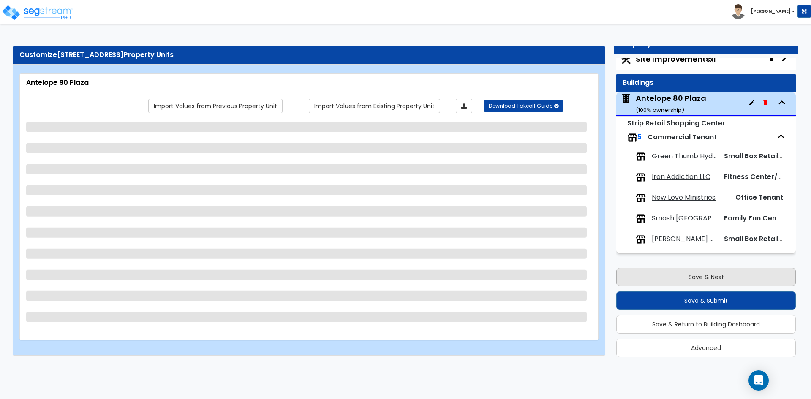
select select "3"
select select "1"
select select "7"
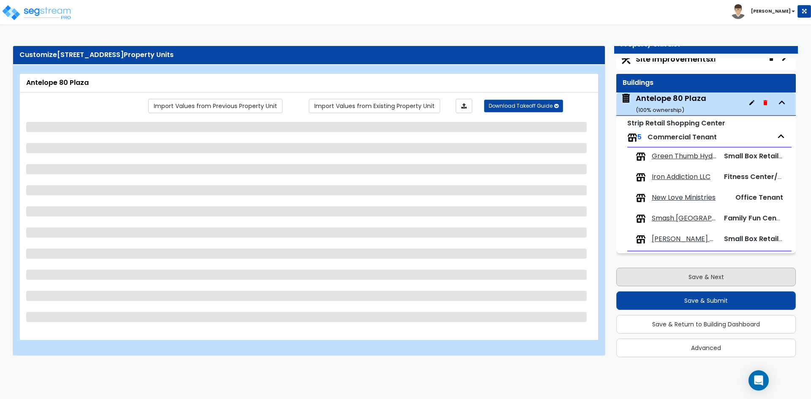
select select "2"
select select "3"
select select "1"
select select "2"
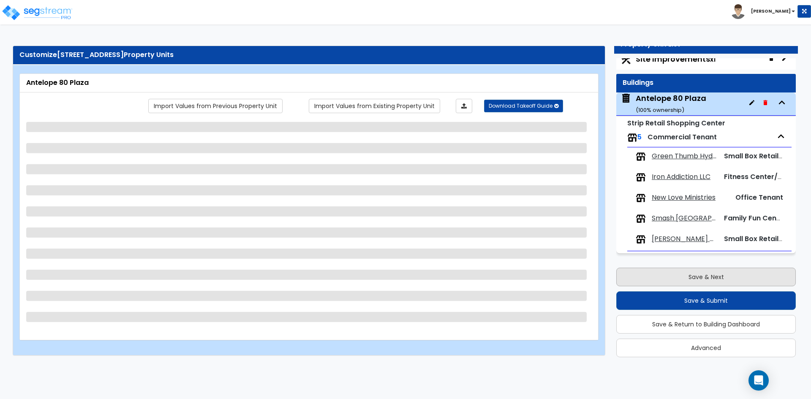
select select "1"
select select "3"
select select "2"
select select "3"
select select "1"
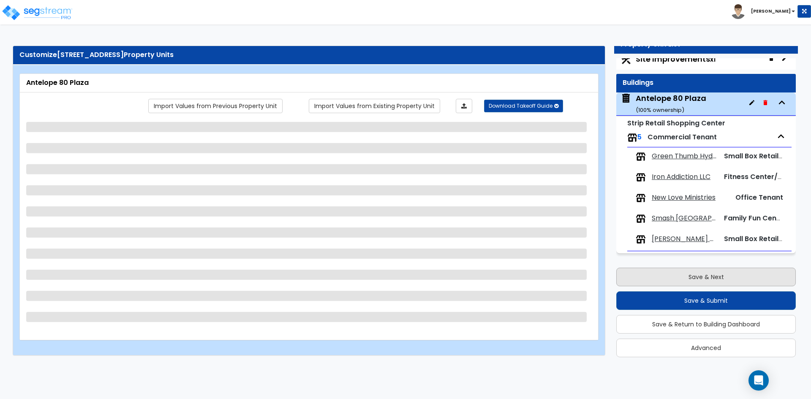
select select "2"
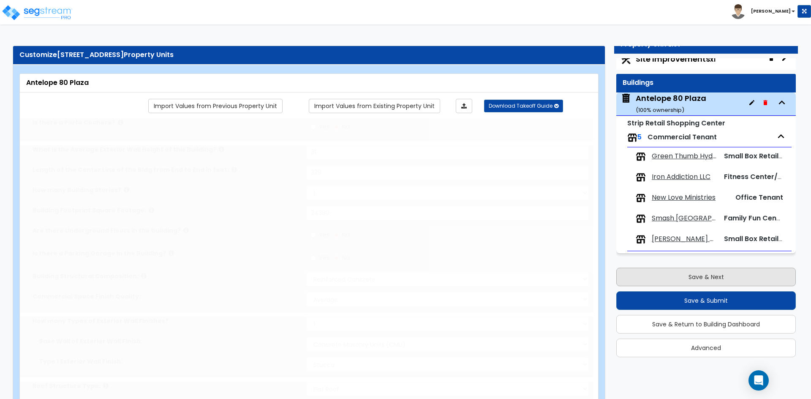
radio input "true"
select select "2"
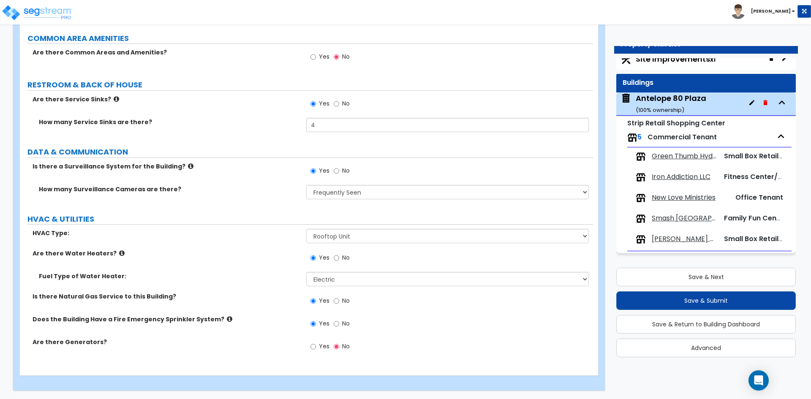
scroll to position [1487, 0]
click at [672, 299] on button "Save & Submit" at bounding box center [707, 301] width 180 height 19
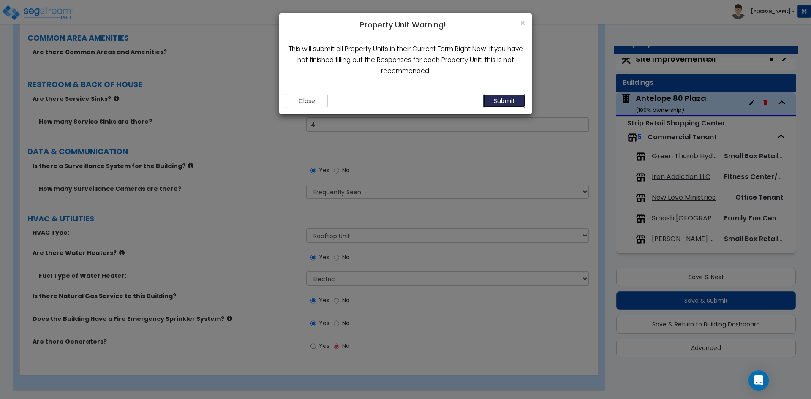
click at [512, 101] on button "Submit" at bounding box center [505, 101] width 42 height 14
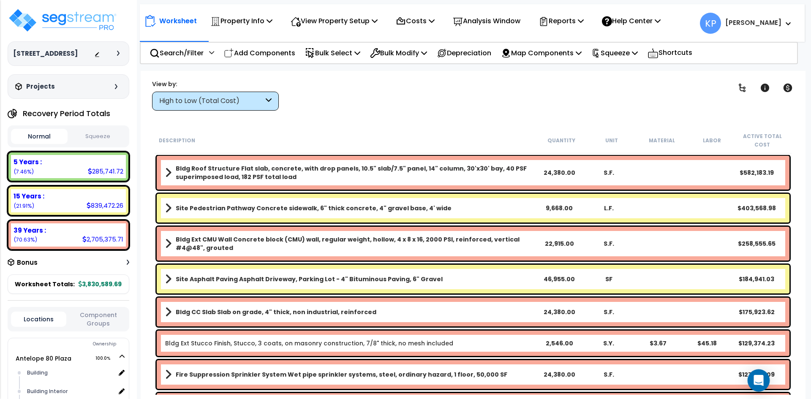
click at [761, 380] on icon "Open Intercom Messenger" at bounding box center [759, 380] width 10 height 11
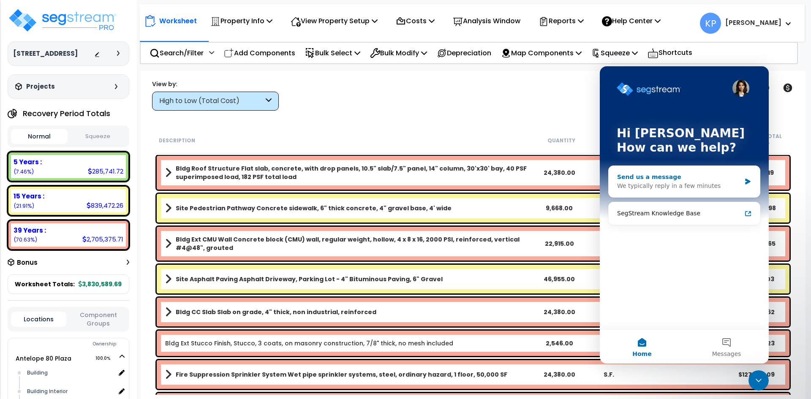
click at [746, 178] on icon "Intercom messenger" at bounding box center [748, 181] width 7 height 7
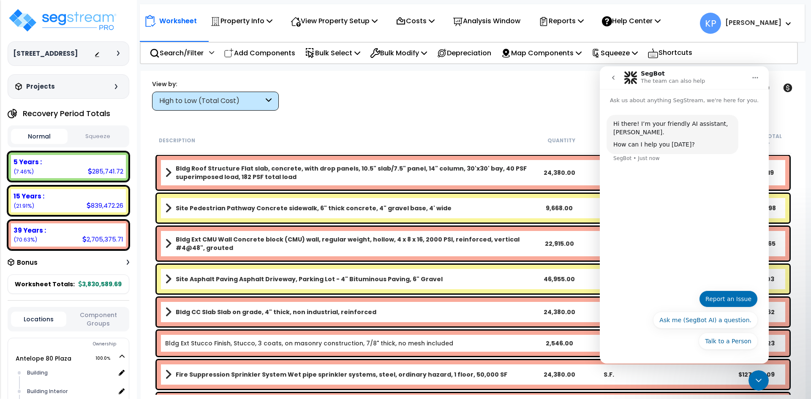
click at [738, 298] on button "Report an Issue" at bounding box center [728, 299] width 59 height 17
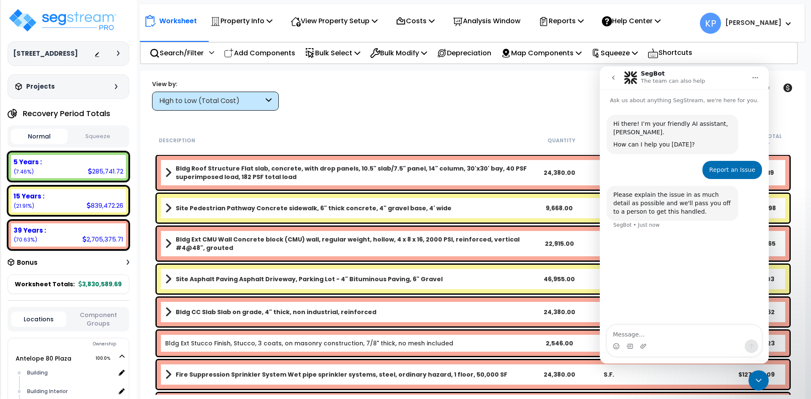
click at [648, 334] on textarea "Message…" at bounding box center [684, 332] width 155 height 14
drag, startPoint x: 76, startPoint y: 283, endPoint x: 120, endPoint y: 284, distance: 44.0
click at [120, 284] on div "Worksheet Totals: 3,830,589.69" at bounding box center [69, 284] width 122 height 19
copy b "3,830,589.69"
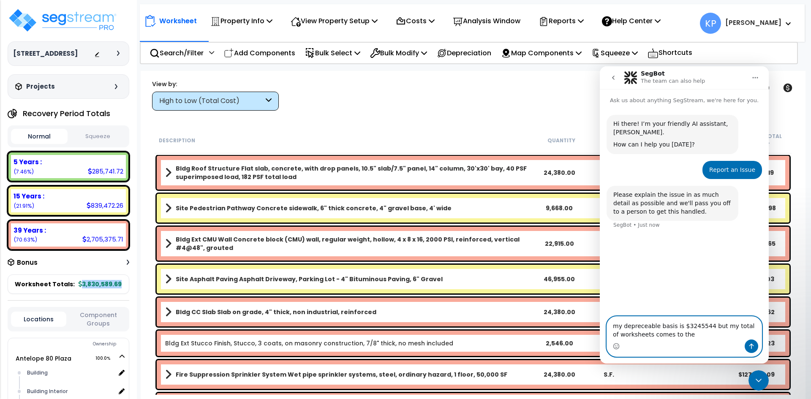
click at [685, 335] on textarea "my depreceable basis is $3245544 but my total of worksheets comes to the" at bounding box center [684, 328] width 155 height 23
paste textarea "3,830,589.69"
click at [681, 334] on textarea "my depreceable basis is $3245544 but my total of worksheets comes to the 3,830,…" at bounding box center [684, 328] width 155 height 23
click at [682, 325] on textarea "my depreceable basis is $3245544 but my total of worksheets comes to the $3,830…" at bounding box center [684, 328] width 155 height 23
click at [694, 326] on textarea "my depreceable basis is $3,245544 but my total of worksheets comes to the $3,83…" at bounding box center [684, 328] width 155 height 23
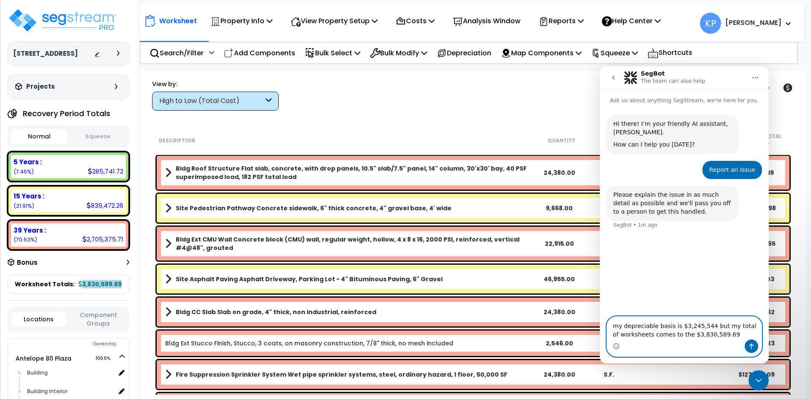
click at [725, 330] on textarea "my depreciable basis is $3,245,544 but my total of worksheets comes to the $3,8…" at bounding box center [684, 328] width 155 height 23
click at [722, 337] on textarea "my depreciable basis is $3,245,544 but my total of worksheets comes to the $3,8…" at bounding box center [684, 328] width 155 height 23
type textarea "my depreciable basis is $3,245,544 but my total of worksheets comes to the $3,8…"
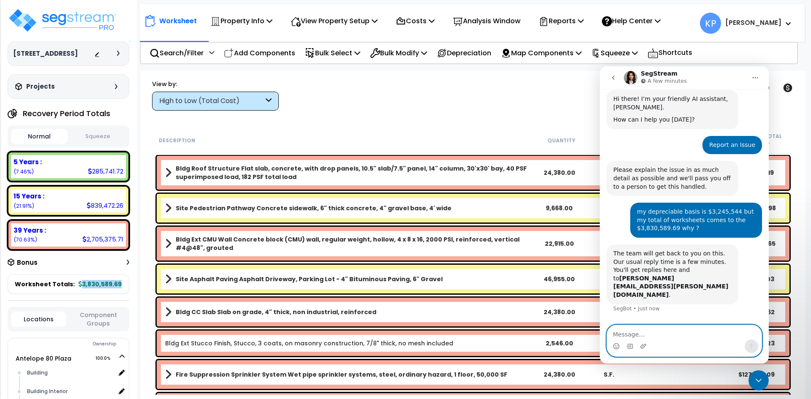
scroll to position [29, 0]
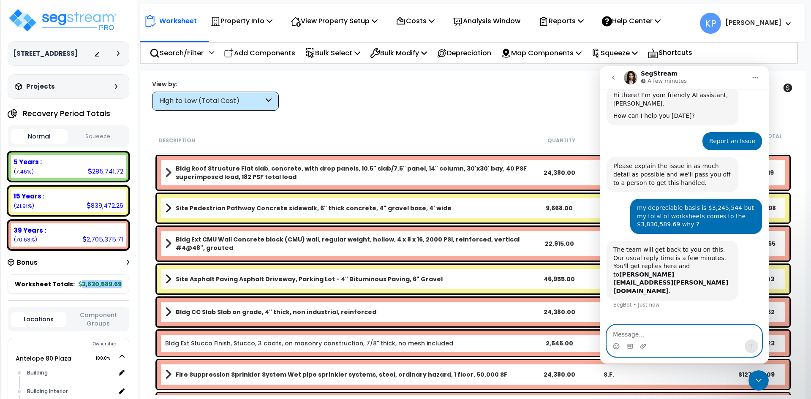
click at [657, 336] on textarea "Message…" at bounding box center [684, 332] width 155 height 14
type textarea "okay"
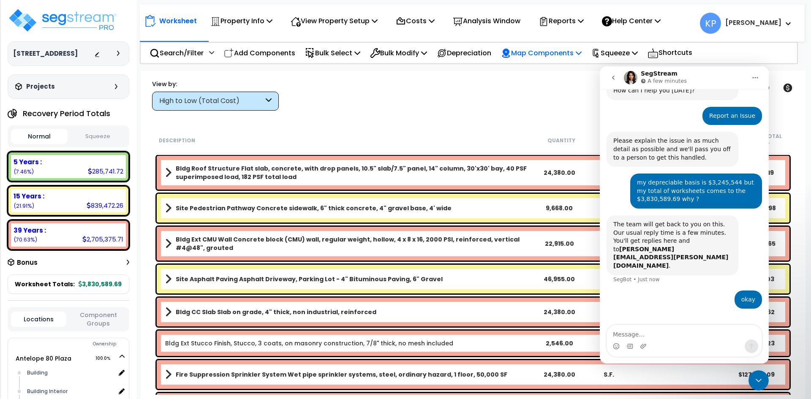
click at [549, 54] on p "Map Components" at bounding box center [541, 52] width 81 height 11
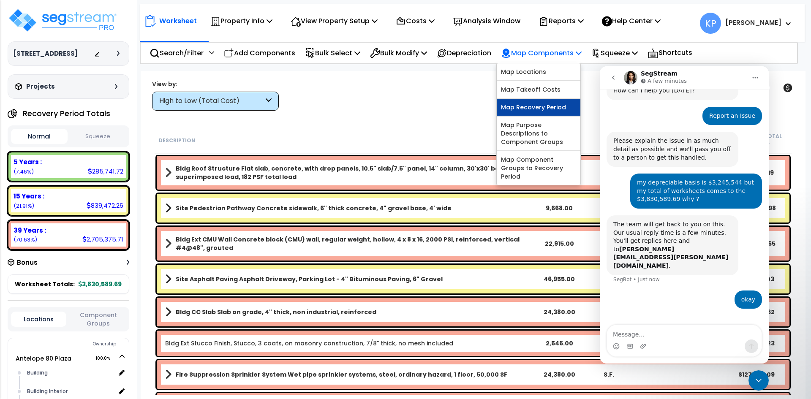
click at [556, 104] on link "Map Recovery Period" at bounding box center [539, 107] width 84 height 17
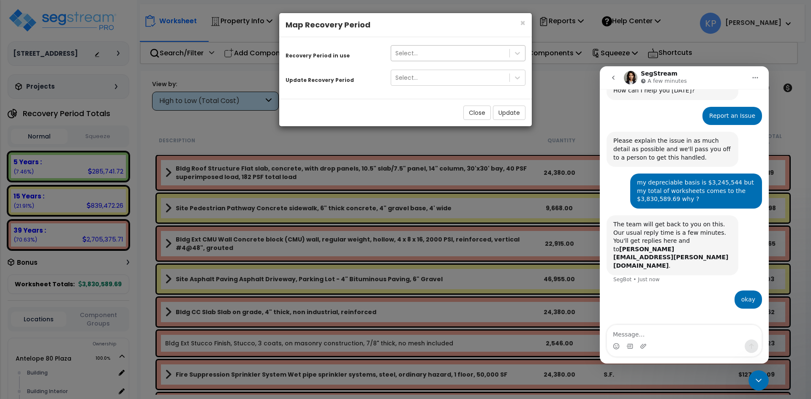
click at [489, 59] on div "Select..." at bounding box center [450, 53] width 118 height 14
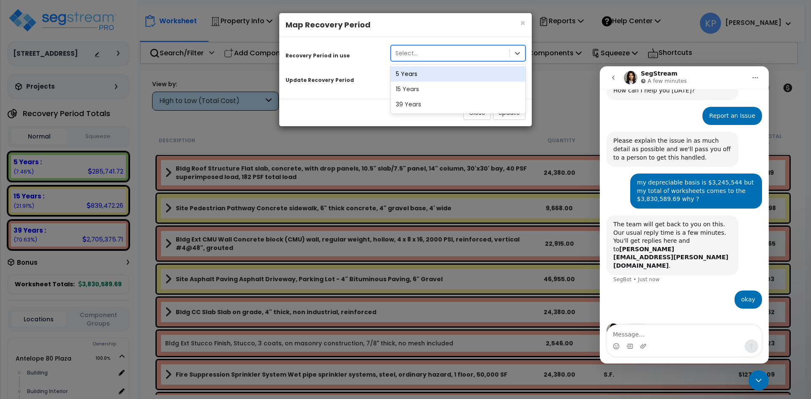
scroll to position [87, 0]
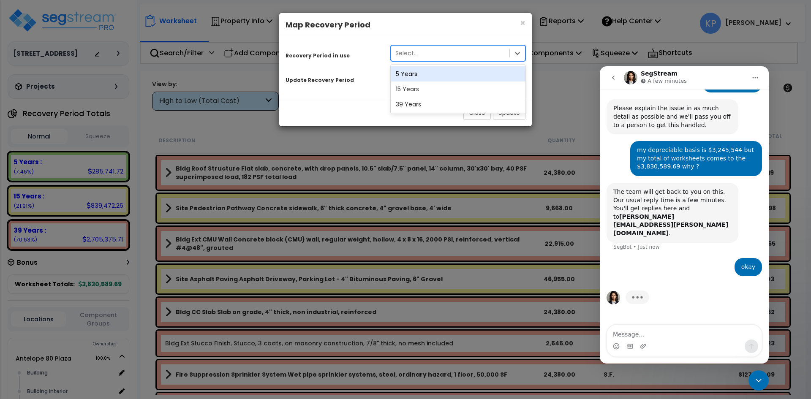
click at [519, 22] on h4 "Map Recovery Period" at bounding box center [406, 24] width 240 height 11
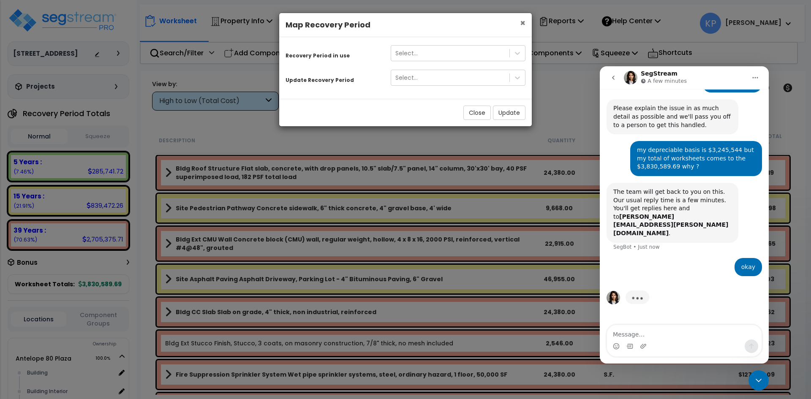
click at [522, 22] on span "×" at bounding box center [522, 23] width 5 height 12
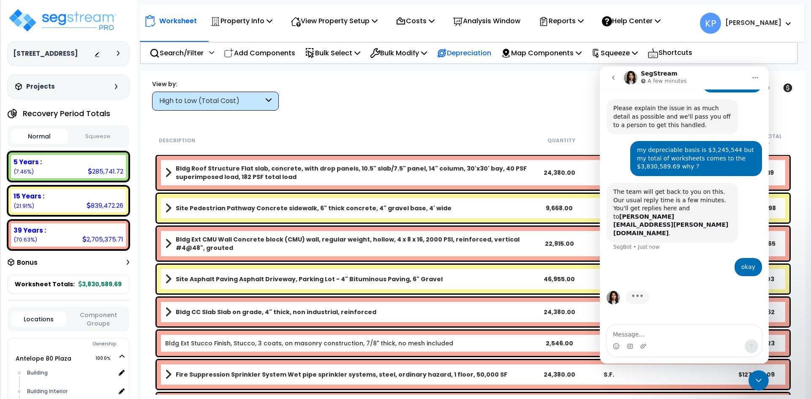
click at [472, 56] on p "Depreciation" at bounding box center [464, 52] width 55 height 11
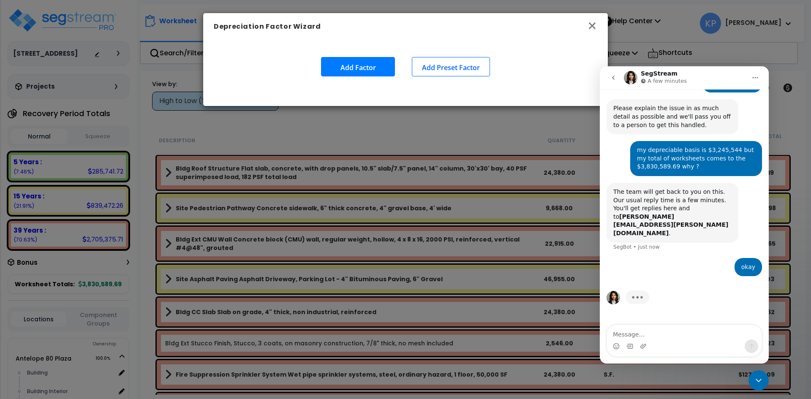
click at [594, 25] on icon "button" at bounding box center [592, 26] width 10 height 10
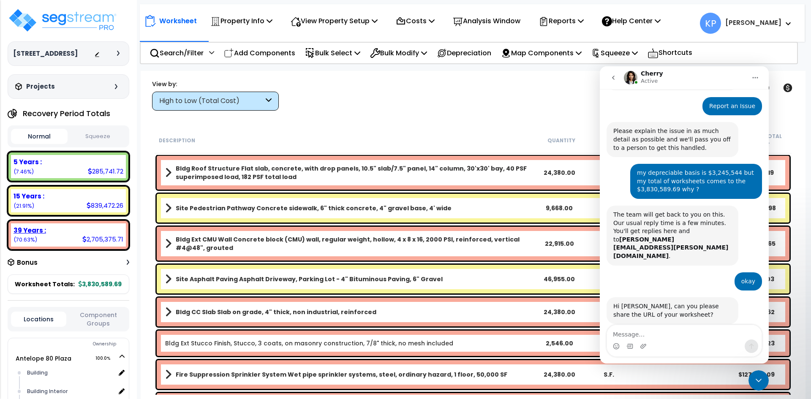
scroll to position [64, 0]
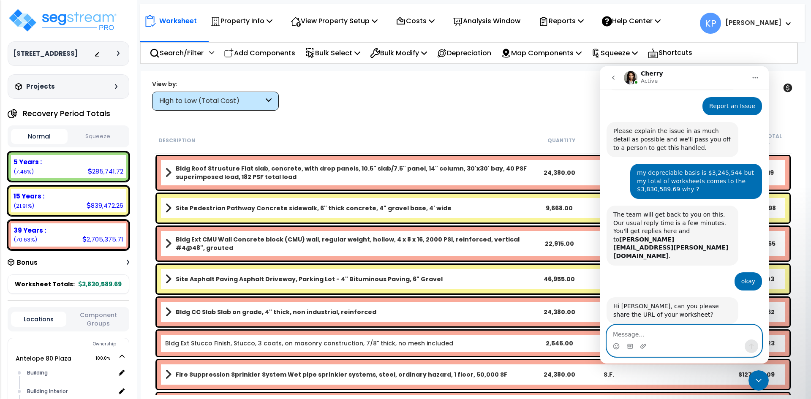
click at [637, 330] on textarea "Message…" at bounding box center [684, 332] width 155 height 14
paste textarea "[URL][DOMAIN_NAME]"
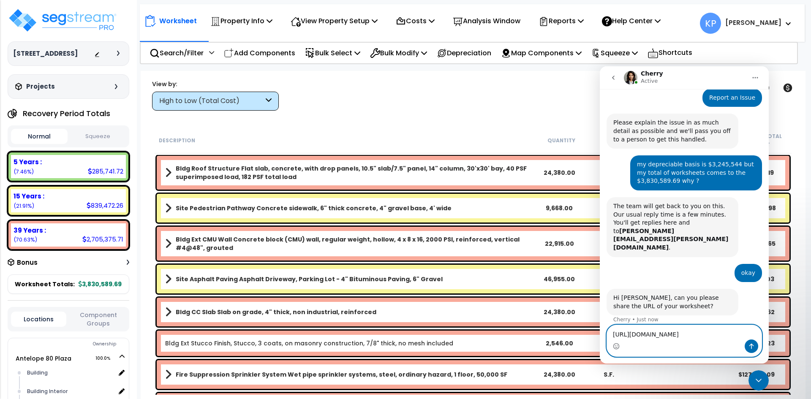
type textarea "[URL][DOMAIN_NAME]"
click at [750, 346] on icon "Send a message…" at bounding box center [752, 346] width 5 height 5
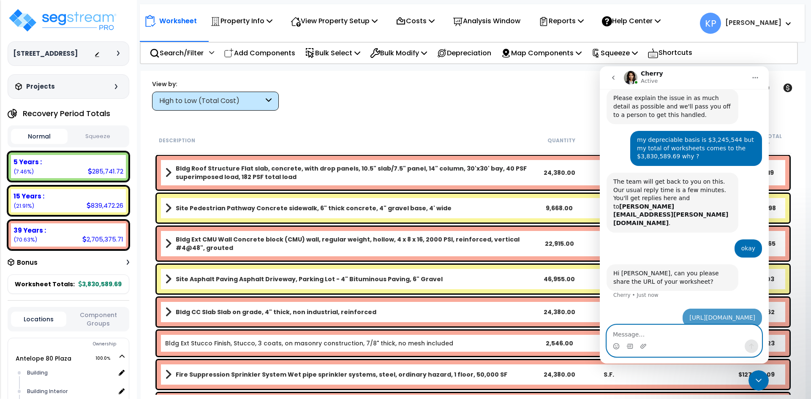
scroll to position [97, 0]
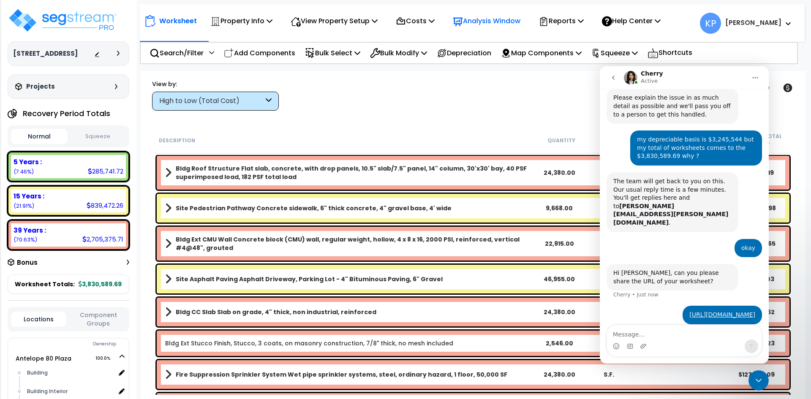
click at [482, 23] on p "Analysis Window" at bounding box center [487, 20] width 68 height 11
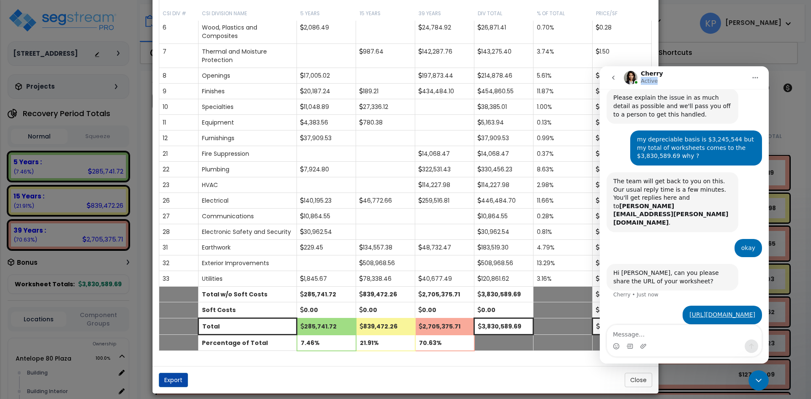
scroll to position [82, 0]
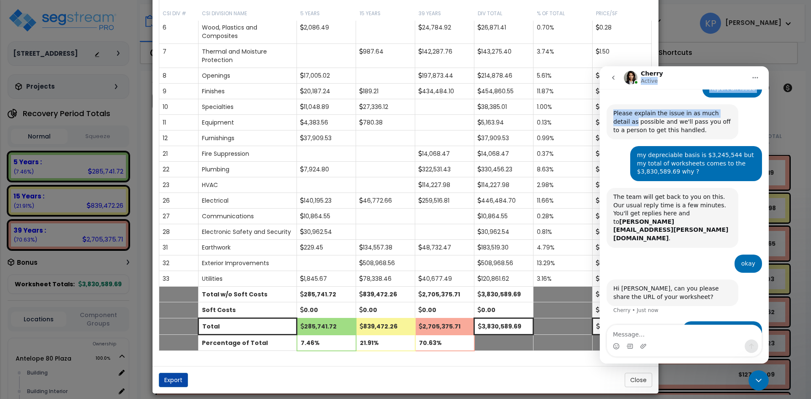
drag, startPoint x: 682, startPoint y: 74, endPoint x: 735, endPoint y: 112, distance: 65.1
click at [735, 112] on div "Cherry Active Ask us about anything SegStream, we're here for you. Hi there! I’…" at bounding box center [684, 215] width 169 height 298
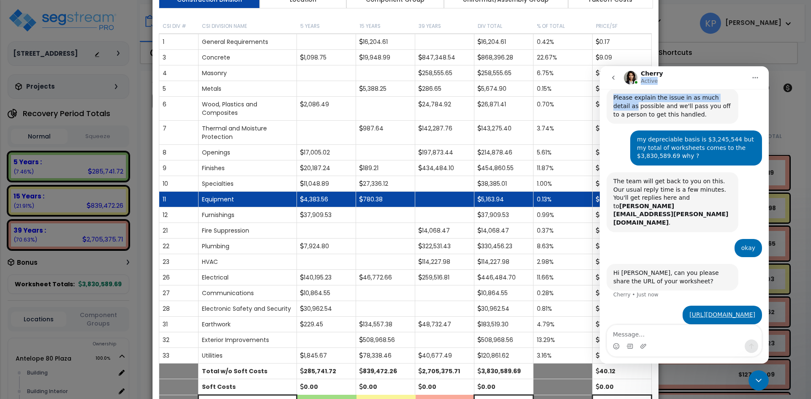
scroll to position [134, 0]
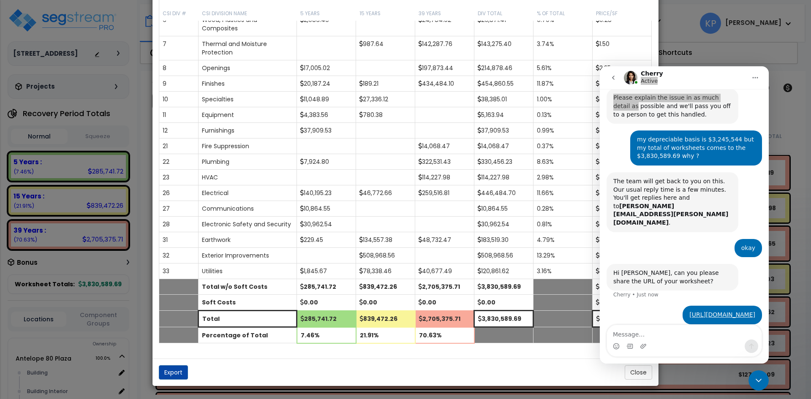
click at [760, 380] on icon "Close Intercom Messenger" at bounding box center [759, 381] width 10 height 10
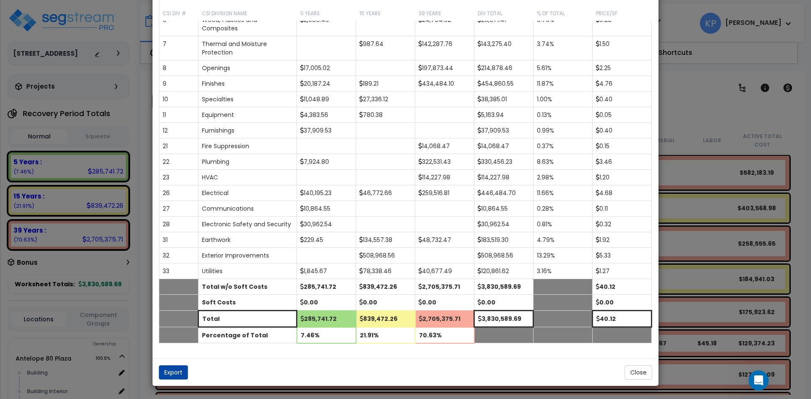
scroll to position [97, 0]
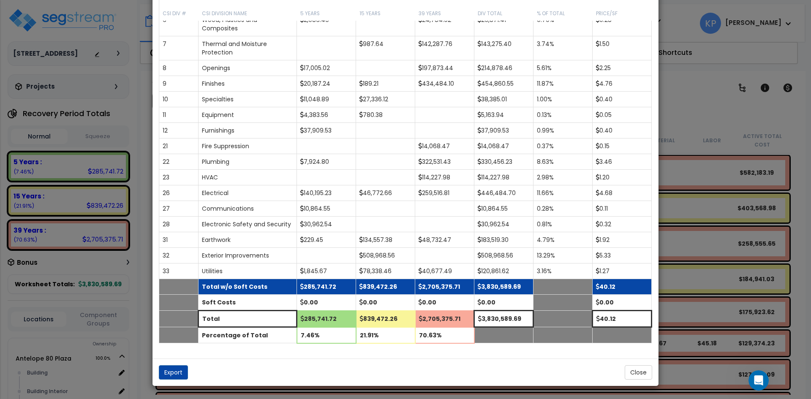
click at [614, 291] on td "40.12" at bounding box center [622, 287] width 59 height 16
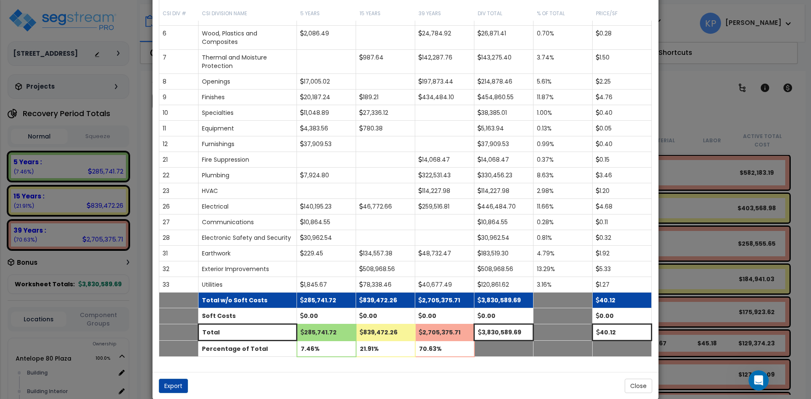
scroll to position [134, 0]
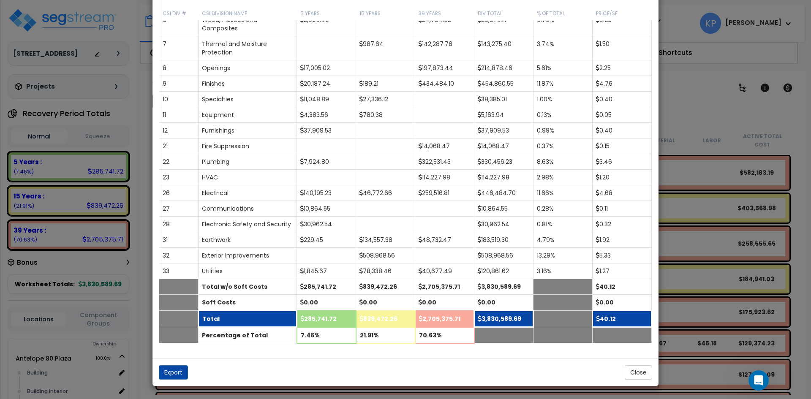
click at [518, 320] on td "3,830,589.69" at bounding box center [504, 319] width 59 height 16
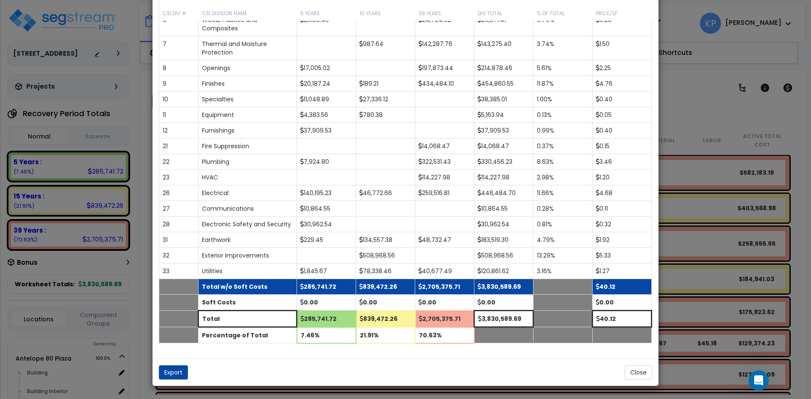
click at [516, 292] on td "3,830,589.69" at bounding box center [504, 287] width 59 height 16
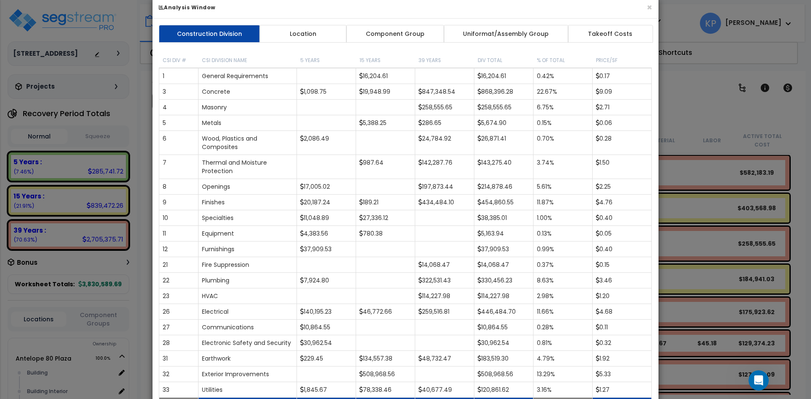
scroll to position [0, 0]
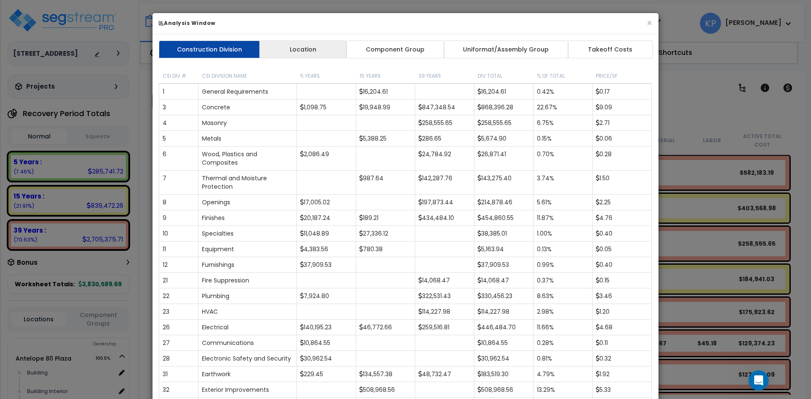
click at [308, 42] on link "Location" at bounding box center [303, 50] width 87 height 18
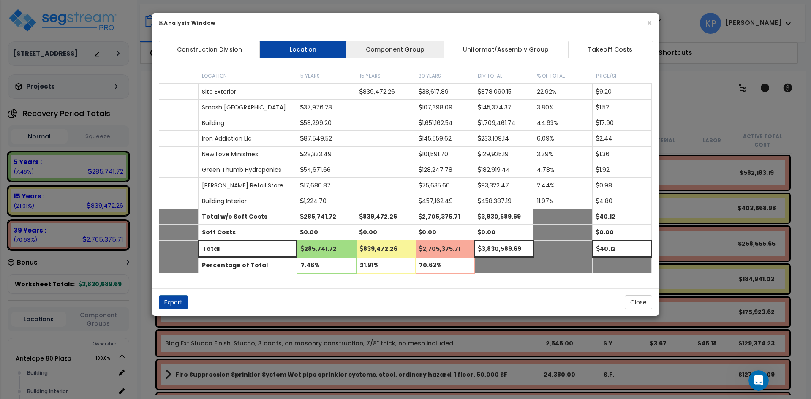
click at [403, 53] on link "Component Group" at bounding box center [395, 50] width 98 height 18
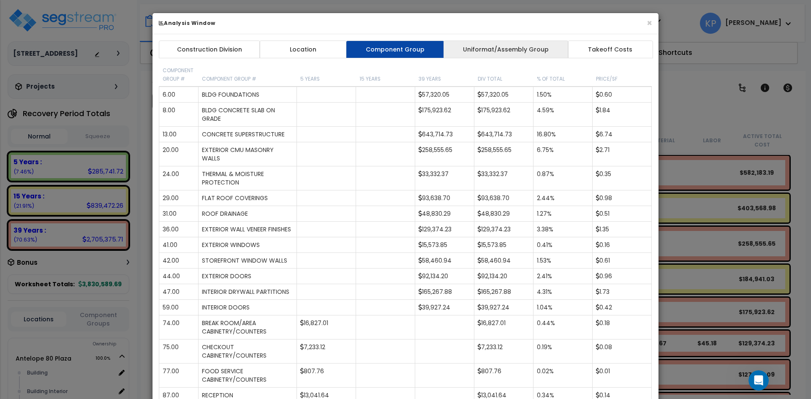
click at [530, 50] on link "Uniformat/Assembly Group" at bounding box center [506, 50] width 125 height 18
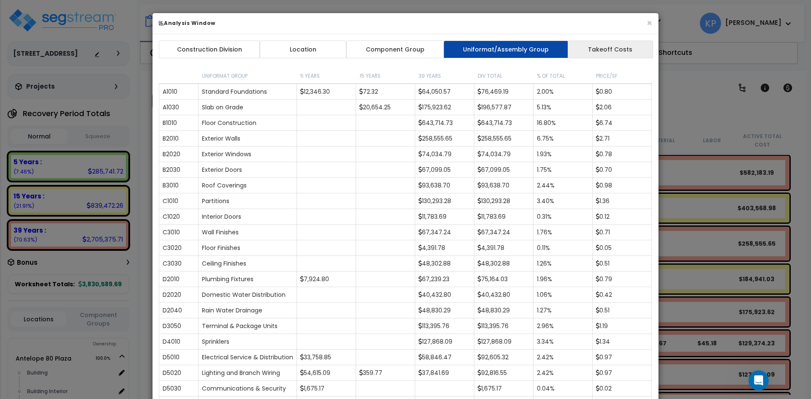
click at [607, 45] on link "Takeoff Costs" at bounding box center [610, 50] width 85 height 18
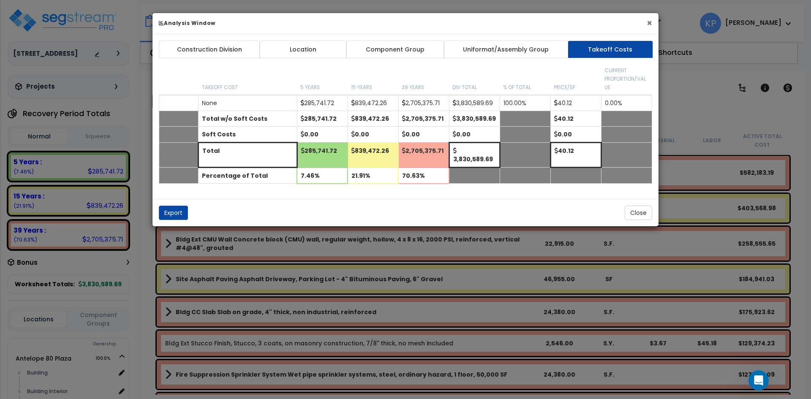
click at [651, 21] on button "×" at bounding box center [649, 23] width 5 height 9
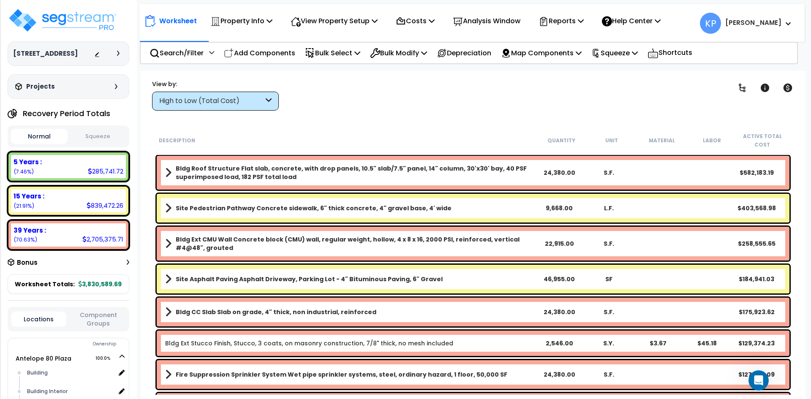
click at [757, 377] on icon "Open Intercom Messenger" at bounding box center [759, 381] width 14 height 14
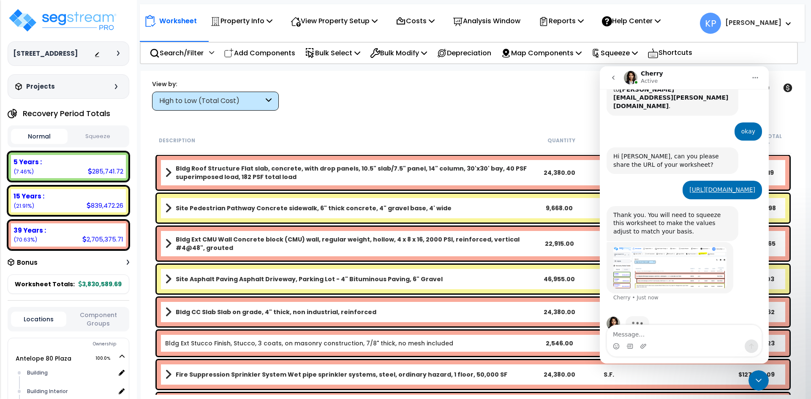
scroll to position [224, 0]
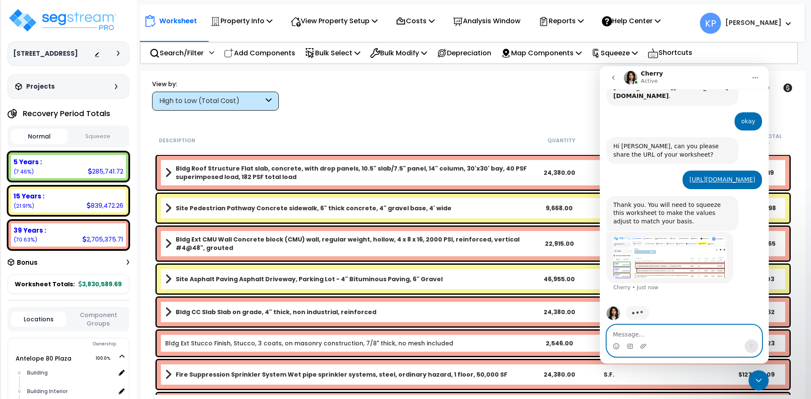
click at [626, 333] on textarea "Message…" at bounding box center [684, 332] width 155 height 14
type textarea "how to do that ?"
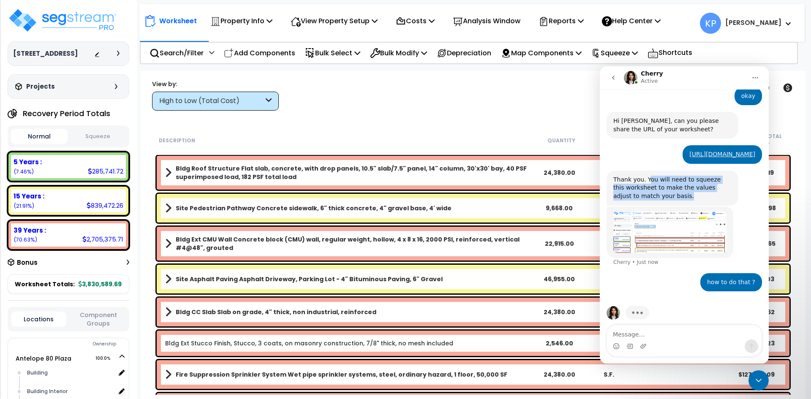
drag, startPoint x: 647, startPoint y: 171, endPoint x: 665, endPoint y: 188, distance: 24.5
click at [665, 186] on div "Thank you. You will need to squeeze this worksheet to make the values adjust to…" at bounding box center [673, 188] width 118 height 25
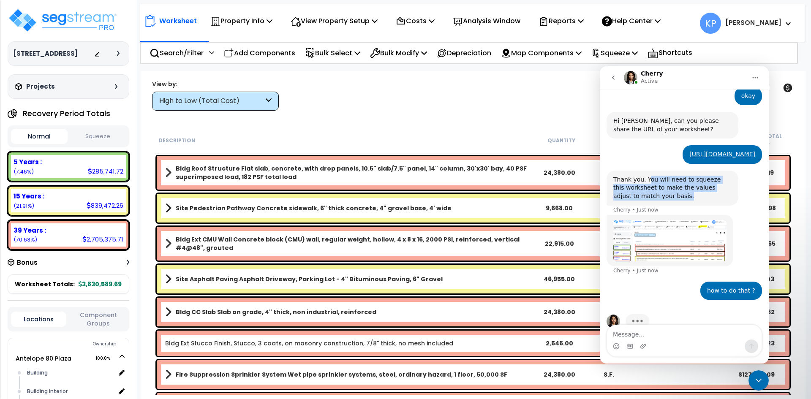
scroll to position [258, 0]
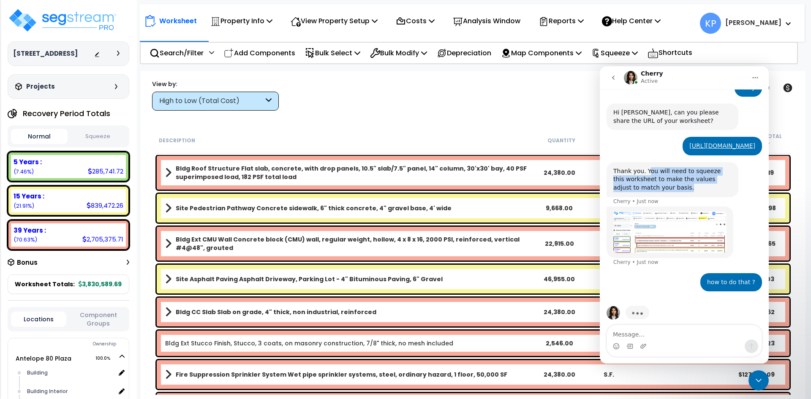
click at [681, 232] on img "Cherry says…" at bounding box center [670, 232] width 113 height 41
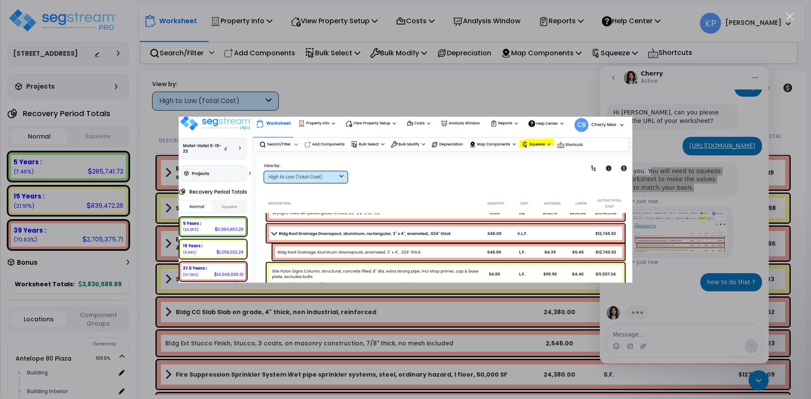
click at [653, 229] on div "Intercom messenger" at bounding box center [405, 199] width 811 height 399
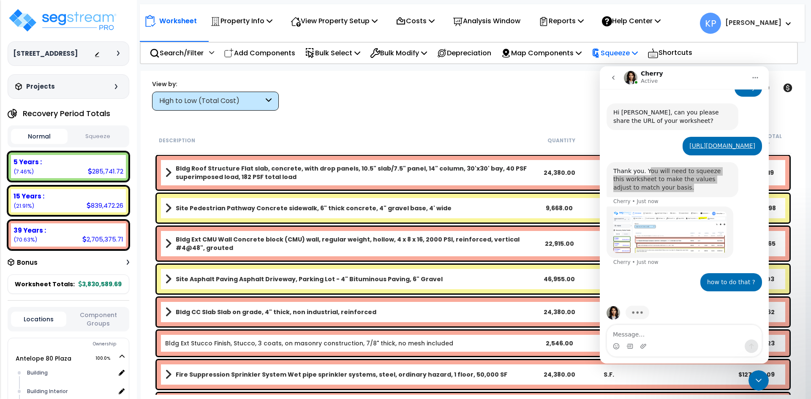
click at [635, 54] on p "Squeeze" at bounding box center [615, 52] width 46 height 11
click at [638, 51] on p "Squeeze" at bounding box center [615, 52] width 46 height 11
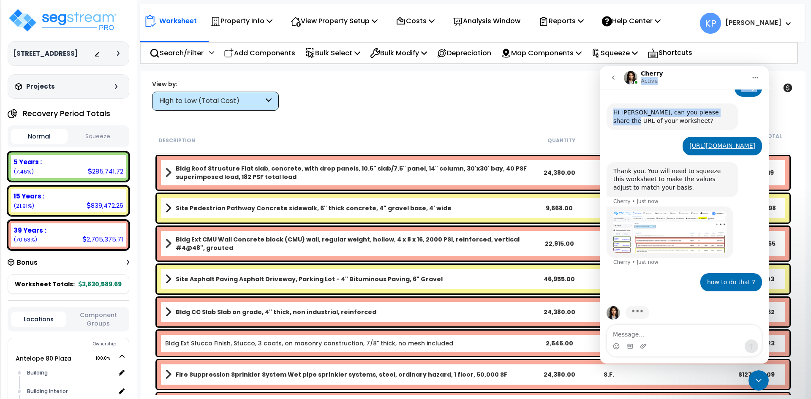
drag, startPoint x: 678, startPoint y: 74, endPoint x: 524, endPoint y: 98, distance: 156.2
click html "Cherry Active Ask us about anything SegStream, we're here for you. Hi there! I’…"
click at [767, 384] on div "Close Intercom Messenger" at bounding box center [759, 381] width 20 height 20
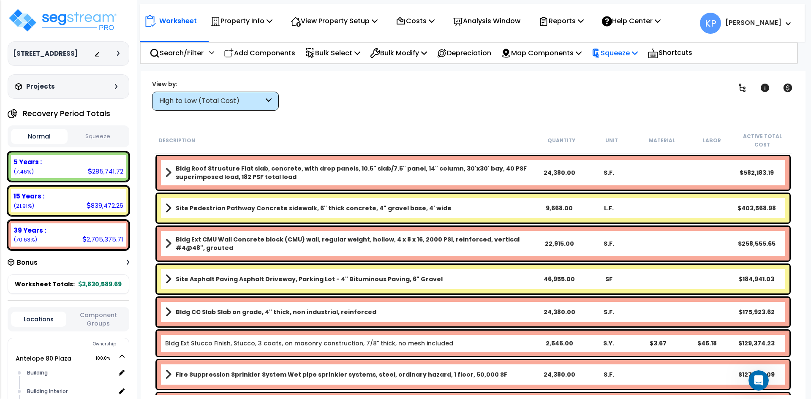
click at [634, 58] on p "Squeeze" at bounding box center [615, 52] width 46 height 11
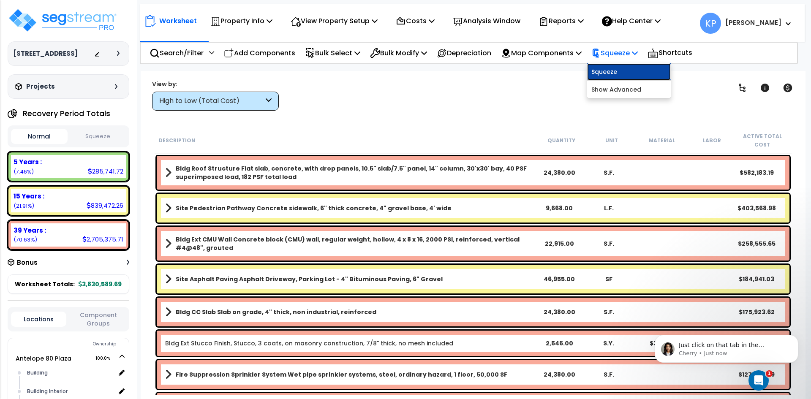
click at [638, 73] on link "Squeeze" at bounding box center [629, 71] width 84 height 17
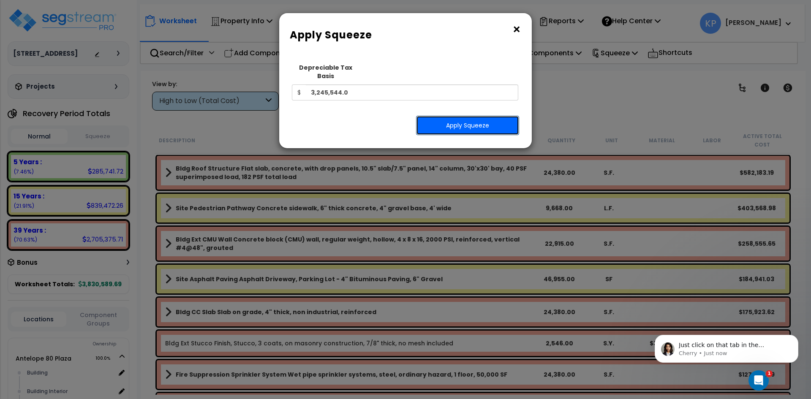
click at [467, 117] on button "Apply Squeeze" at bounding box center [467, 125] width 103 height 19
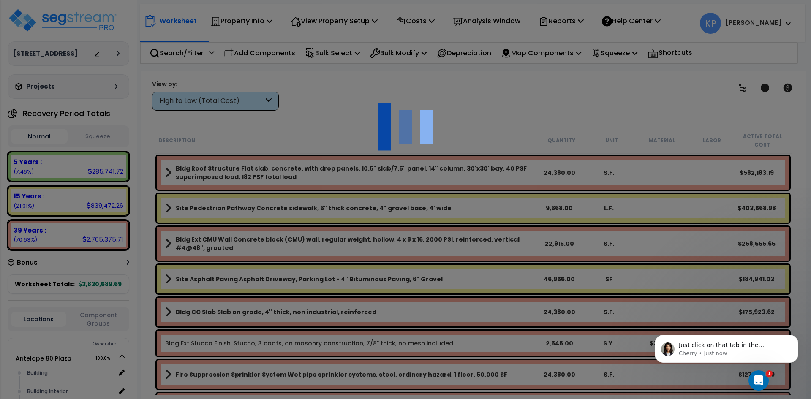
click at [763, 379] on icon "Open Intercom Messenger" at bounding box center [759, 381] width 14 height 14
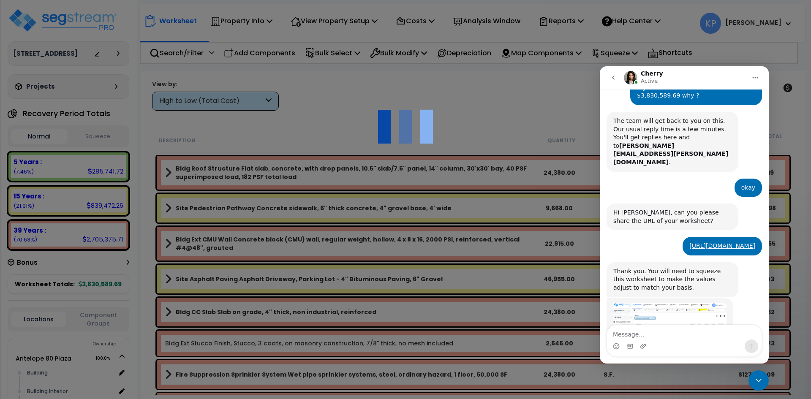
scroll to position [256, 0]
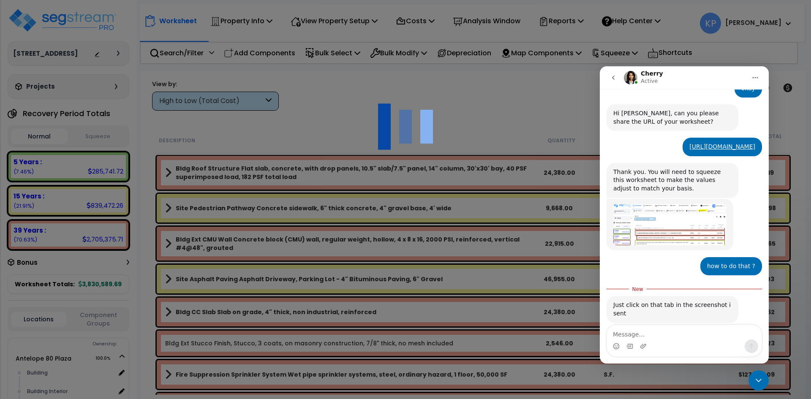
click at [655, 337] on textarea "Message…" at bounding box center [684, 332] width 155 height 14
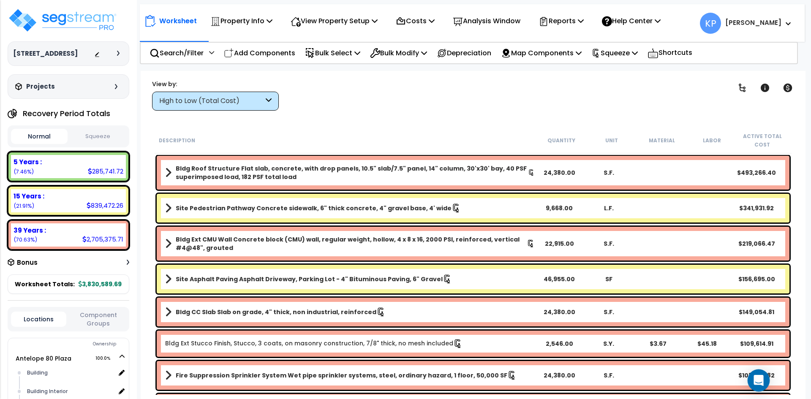
click at [763, 383] on icon "Open Intercom Messenger" at bounding box center [759, 380] width 10 height 11
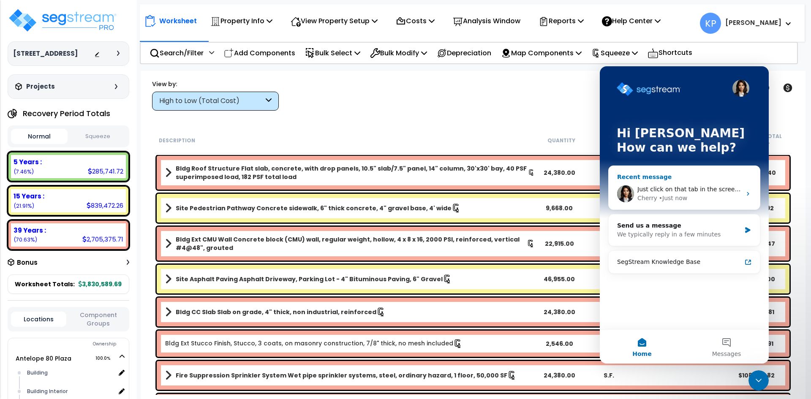
click at [681, 198] on div "• Just now" at bounding box center [673, 198] width 28 height 9
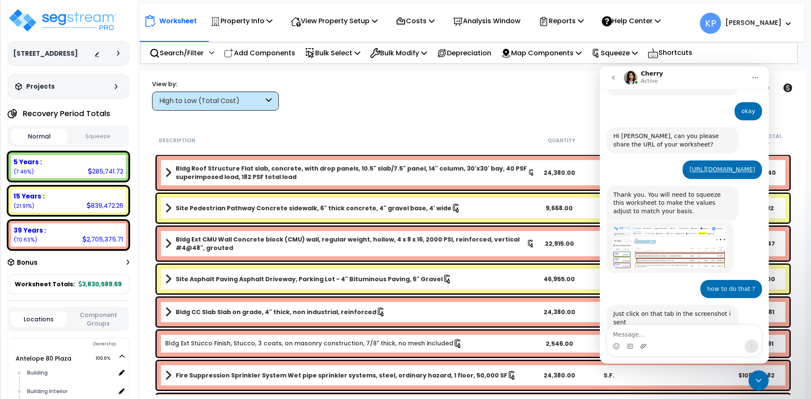
scroll to position [274, 0]
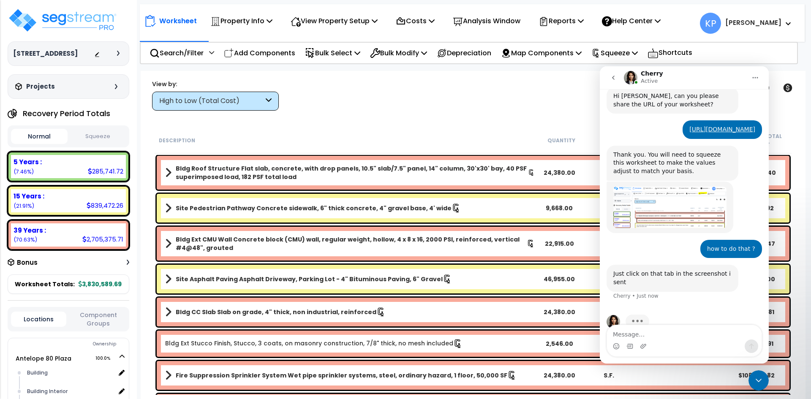
click at [631, 336] on textarea "Message…" at bounding box center [684, 332] width 155 height 14
type textarea "okay"
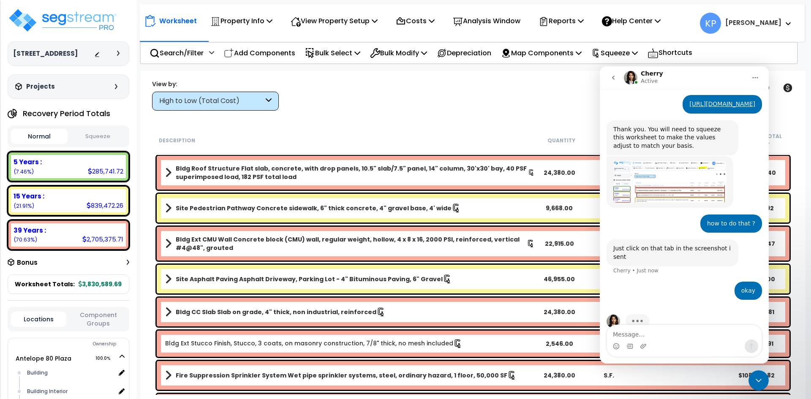
click at [565, 115] on div "Worksheet Property Info Property Setup Add Property Unit Template property Clon…" at bounding box center [473, 270] width 665 height 399
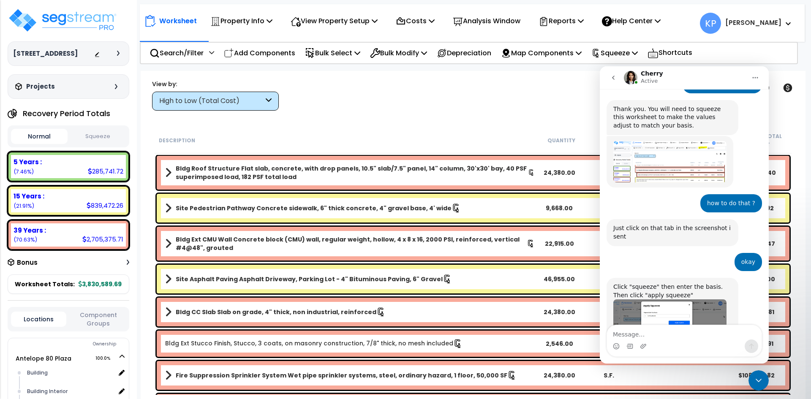
scroll to position [374, 0]
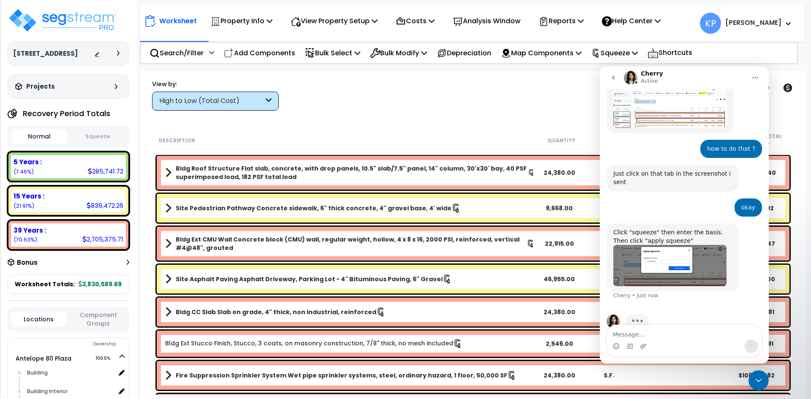
drag, startPoint x: 757, startPoint y: 375, endPoint x: 1500, endPoint y: 731, distance: 823.5
click at [757, 375] on div "Close Intercom Messenger" at bounding box center [759, 381] width 20 height 20
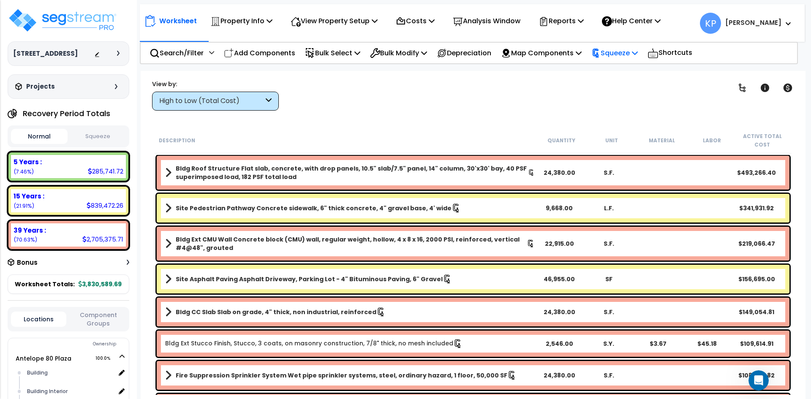
click at [634, 55] on p "Squeeze" at bounding box center [615, 52] width 46 height 11
click at [639, 72] on link "Re-squeeze" at bounding box center [629, 71] width 84 height 17
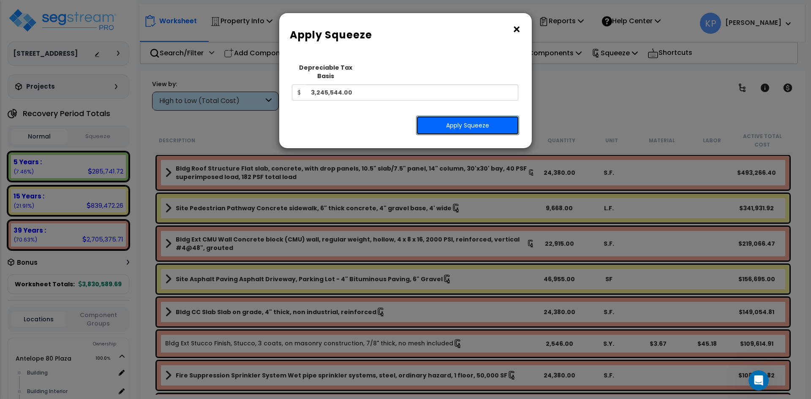
click at [472, 118] on button "Apply Squeeze" at bounding box center [467, 125] width 103 height 19
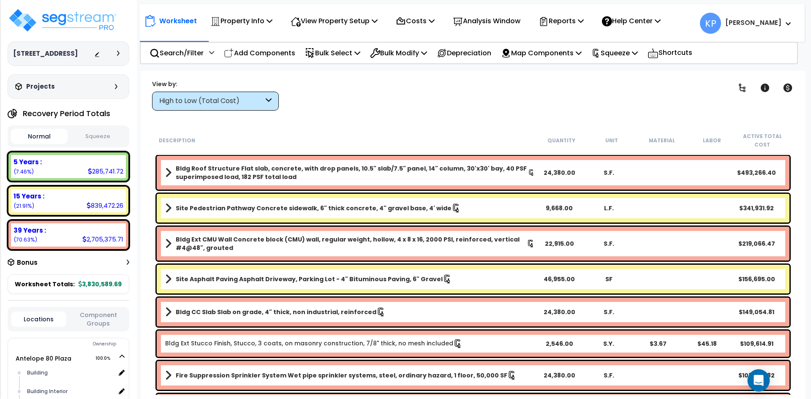
click at [760, 382] on icon "Open Intercom Messenger" at bounding box center [759, 380] width 11 height 11
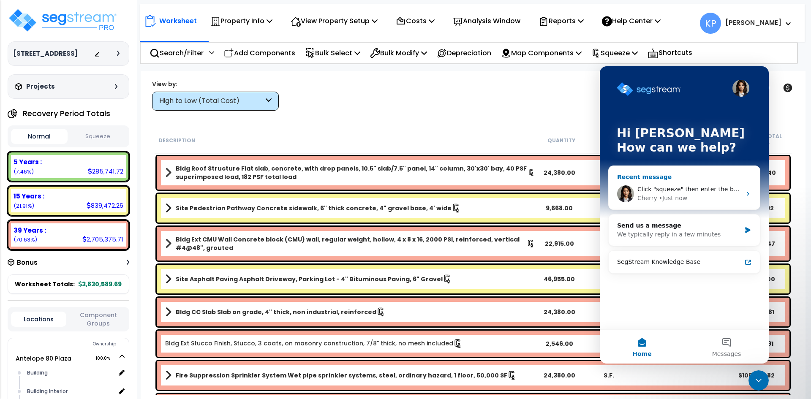
click at [667, 195] on div "• Just now" at bounding box center [673, 198] width 28 height 9
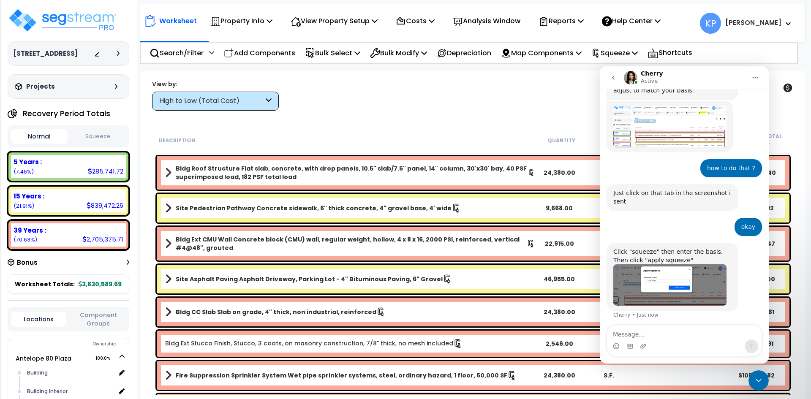
scroll to position [374, 0]
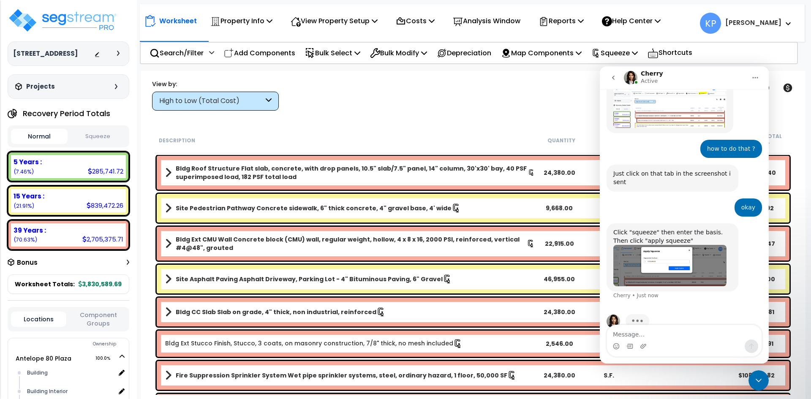
click at [641, 338] on textarea "Message…" at bounding box center [684, 332] width 155 height 14
type textarea "after squeeze also its not changing"
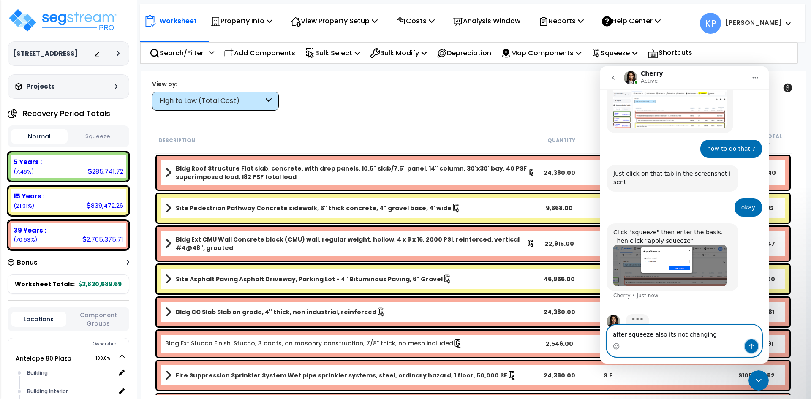
click at [754, 350] on button "Send a message…" at bounding box center [752, 347] width 14 height 14
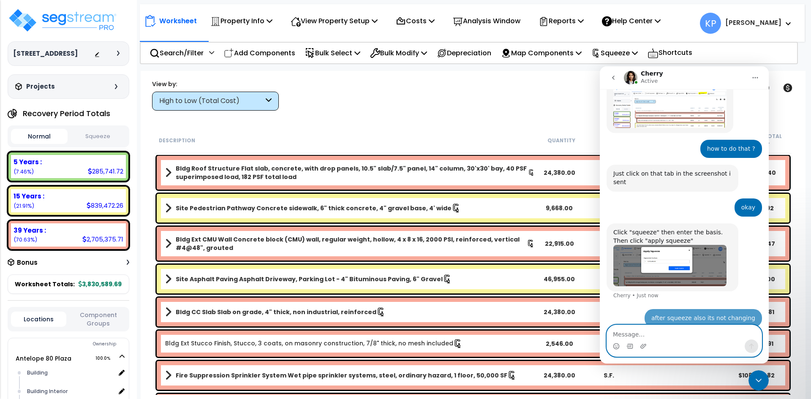
scroll to position [399, 0]
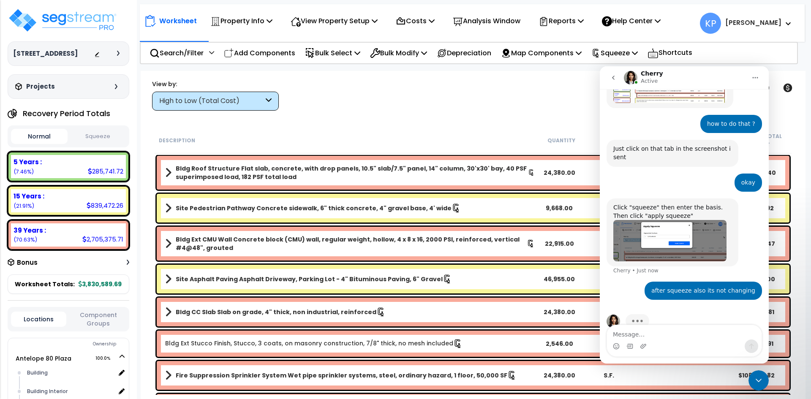
click at [501, 130] on div "Description Quantity Unit Material Labor Active Total Cost" at bounding box center [473, 141] width 637 height 26
click at [568, 76] on div "Worksheet Property Info Property Setup Add Property Unit Template property Clon…" at bounding box center [473, 270] width 665 height 399
click at [762, 374] on div "Close Intercom Messenger" at bounding box center [759, 381] width 20 height 20
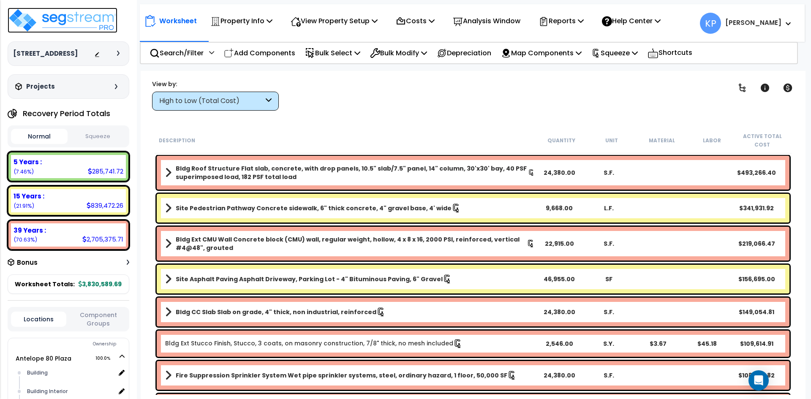
click at [65, 16] on img at bounding box center [63, 20] width 110 height 25
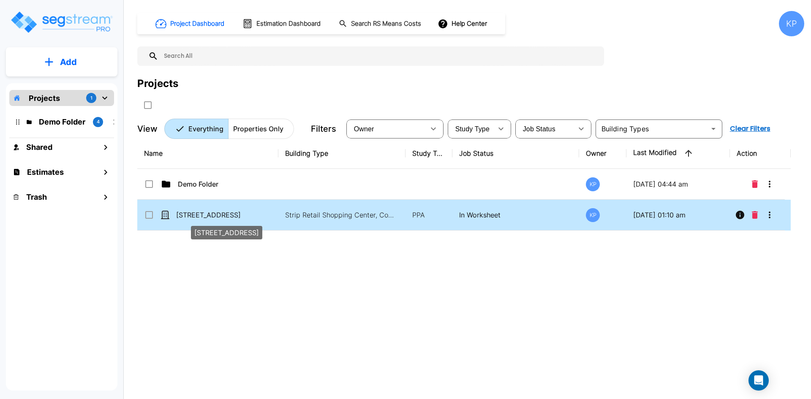
click at [247, 213] on p "[STREET_ADDRESS]" at bounding box center [218, 215] width 85 height 10
checkbox input "true"
drag, startPoint x: 247, startPoint y: 213, endPoint x: 257, endPoint y: 219, distance: 12.0
click at [255, 218] on p "[STREET_ADDRESS]" at bounding box center [218, 215] width 85 height 10
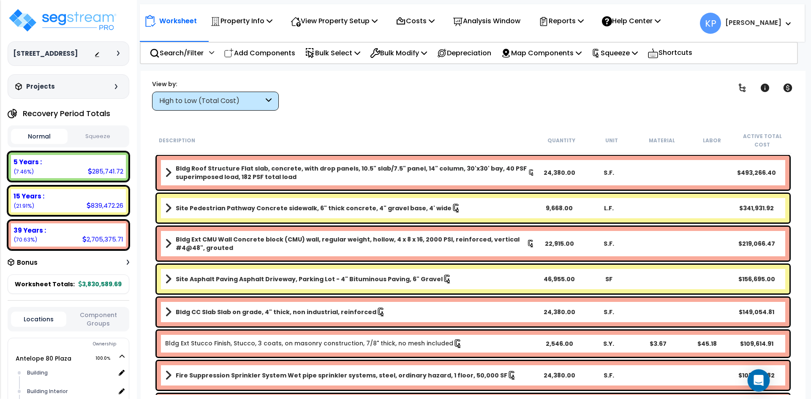
click at [754, 379] on div "Open Intercom Messenger" at bounding box center [759, 381] width 22 height 22
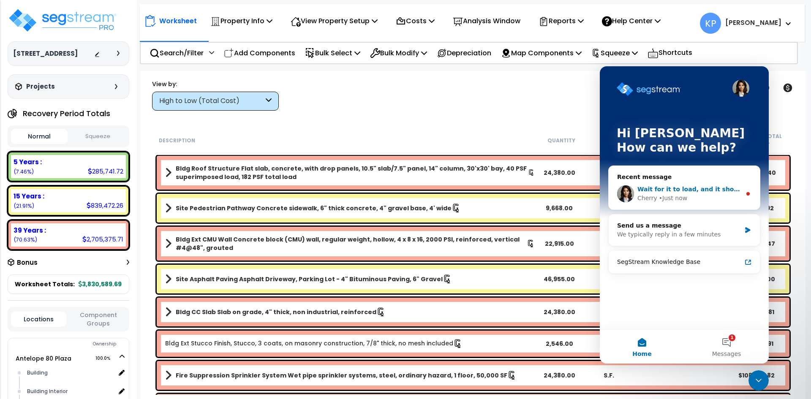
click at [682, 199] on div "• Just now" at bounding box center [673, 198] width 28 height 9
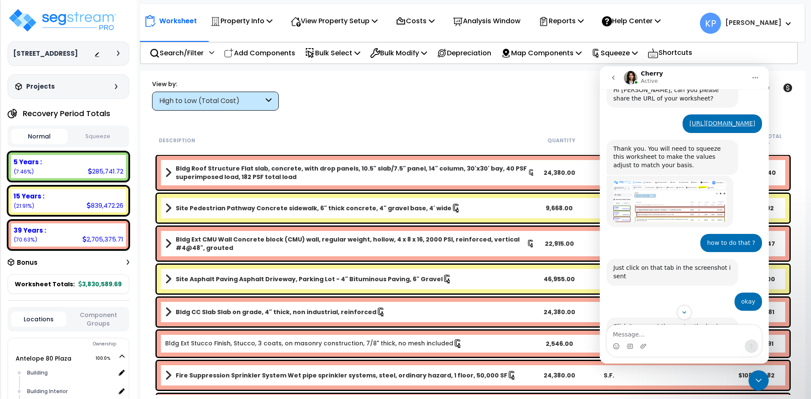
scroll to position [491, 0]
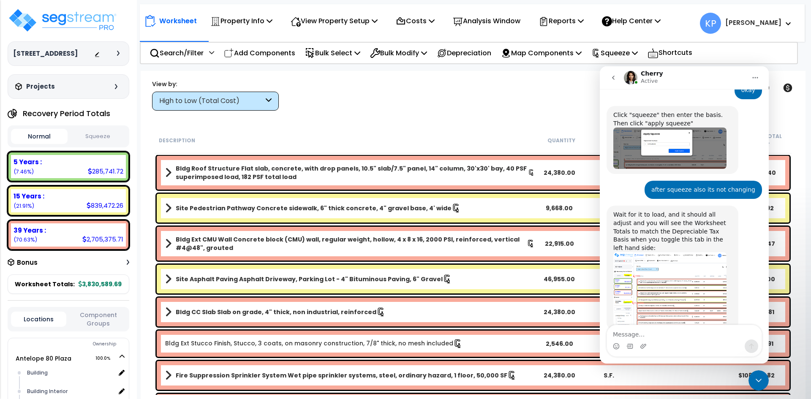
click at [653, 259] on img "Cherry says…" at bounding box center [670, 289] width 113 height 74
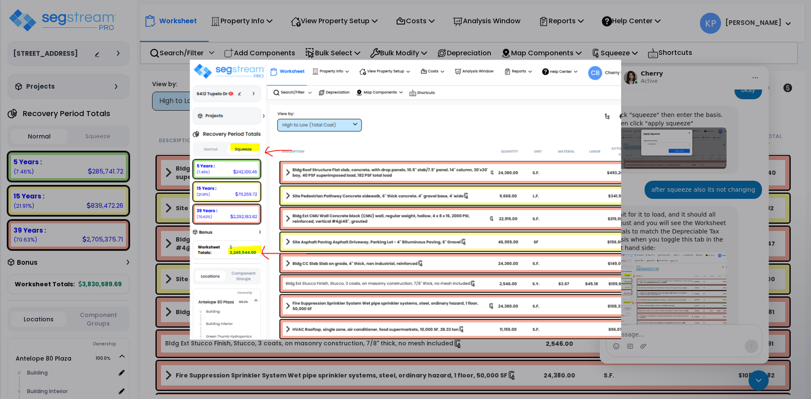
scroll to position [0, 0]
click at [653, 259] on div "Intercom messenger" at bounding box center [405, 199] width 811 height 399
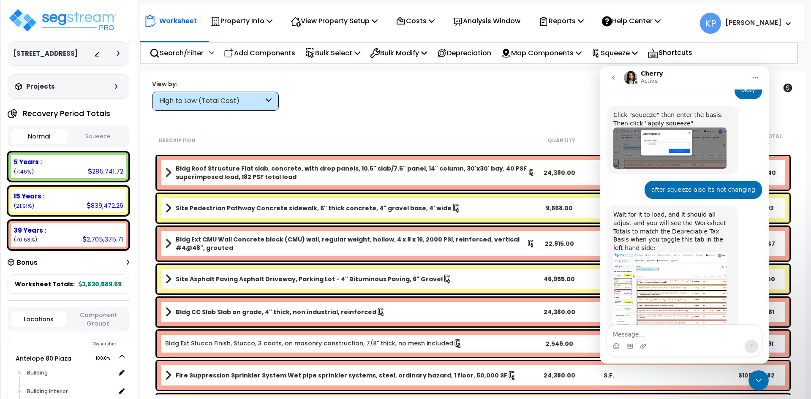
click at [106, 139] on button "Squeeze" at bounding box center [98, 136] width 57 height 15
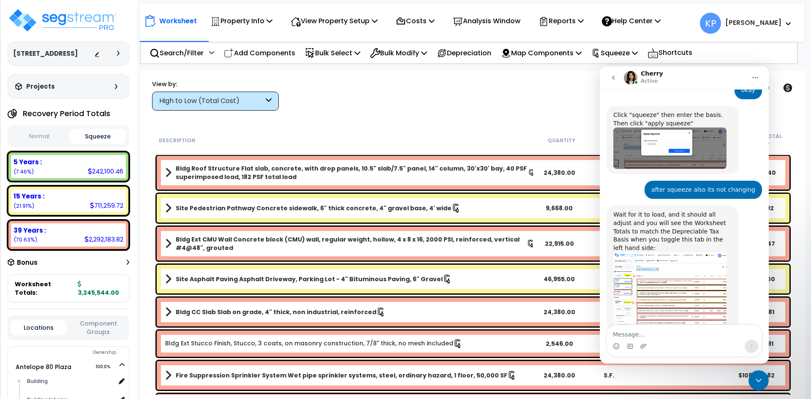
click at [53, 136] on button "Normal" at bounding box center [39, 136] width 57 height 15
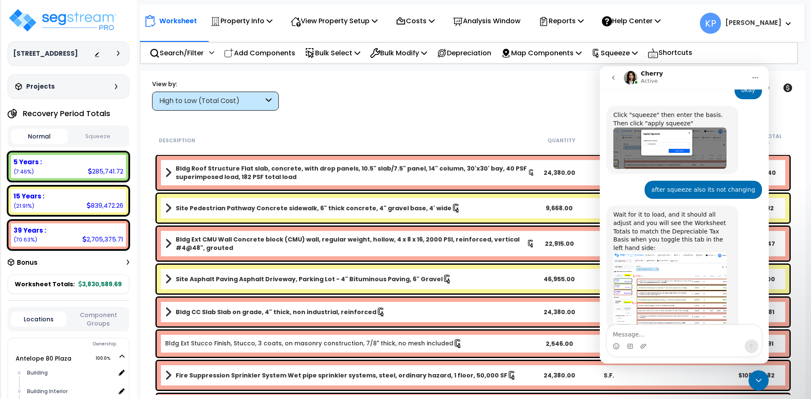
click at [92, 135] on button "Squeeze" at bounding box center [98, 136] width 57 height 15
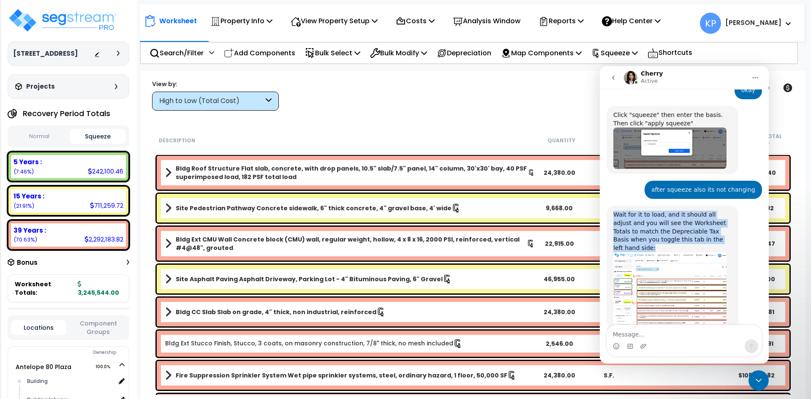
drag, startPoint x: 615, startPoint y: 199, endPoint x: 723, endPoint y: 222, distance: 109.9
click at [723, 222] on div "Wait for it to load, and it should all adjust and you will see the Worksheet To…" at bounding box center [673, 231] width 118 height 41
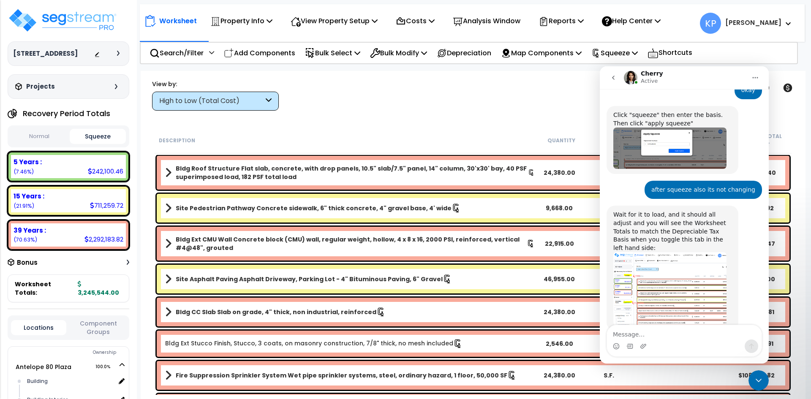
click at [747, 232] on div "Wait for it to load, and it should all adjust and you will see the Worksheet To…" at bounding box center [685, 278] width 156 height 144
click at [638, 52] on p "Squeeze" at bounding box center [615, 52] width 46 height 11
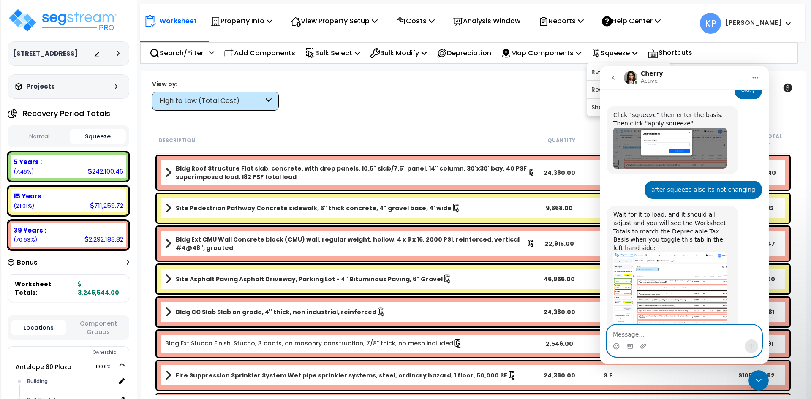
click at [661, 328] on textarea "Message…" at bounding box center [684, 332] width 155 height 14
type textarea "okay"
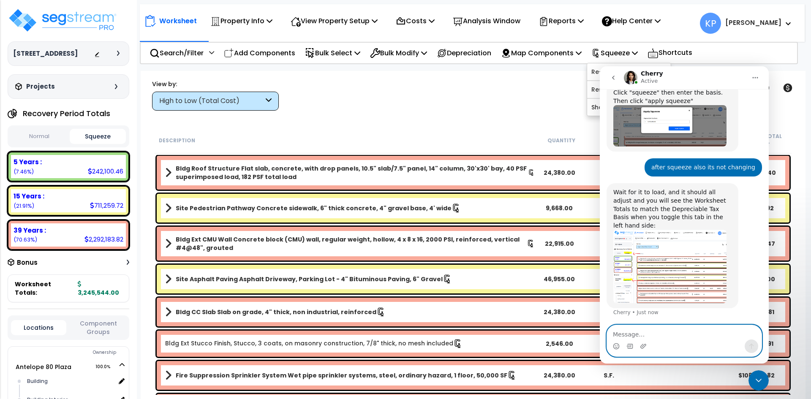
scroll to position [516, 0]
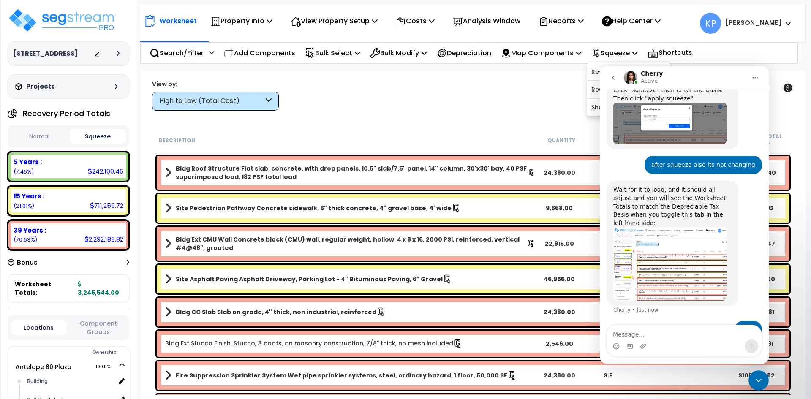
click at [45, 139] on button "Normal" at bounding box center [39, 136] width 57 height 15
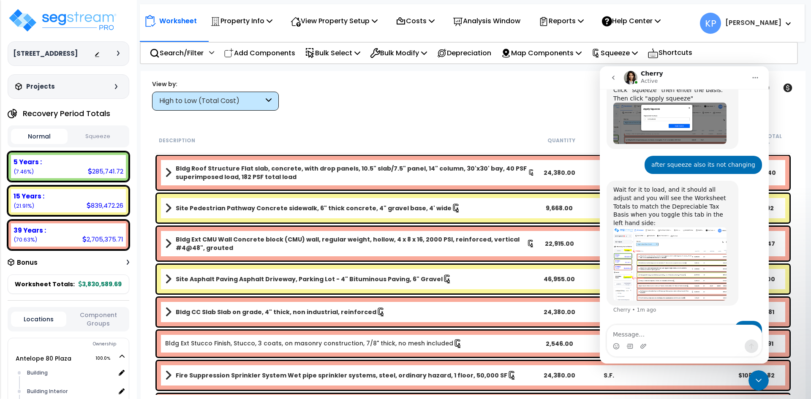
click at [114, 140] on button "Squeeze" at bounding box center [98, 136] width 57 height 15
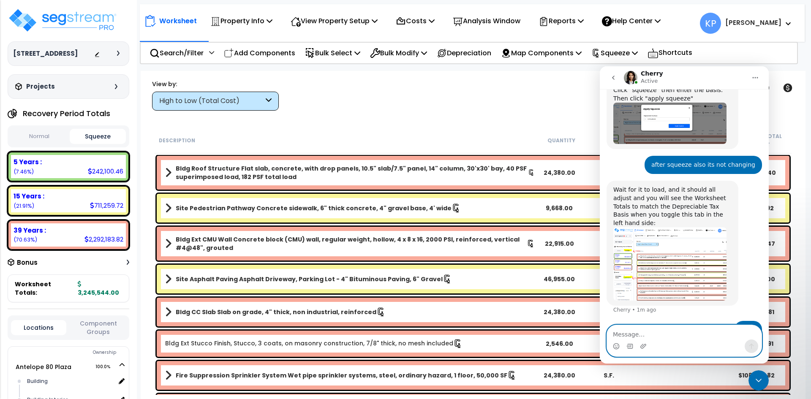
click at [620, 336] on textarea "Message…" at bounding box center [684, 332] width 155 height 14
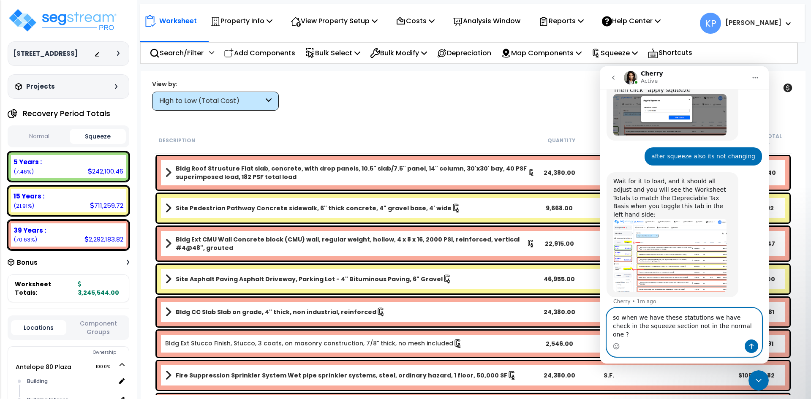
type textarea "so when we have these stations we have check in the squeeze section not in the …"
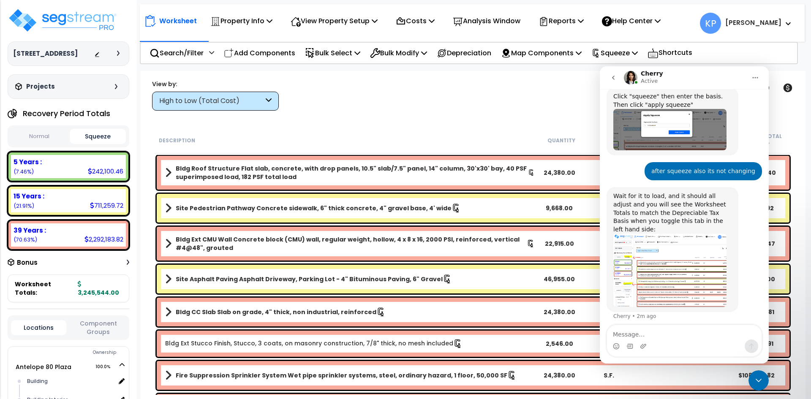
scroll to position [552, 0]
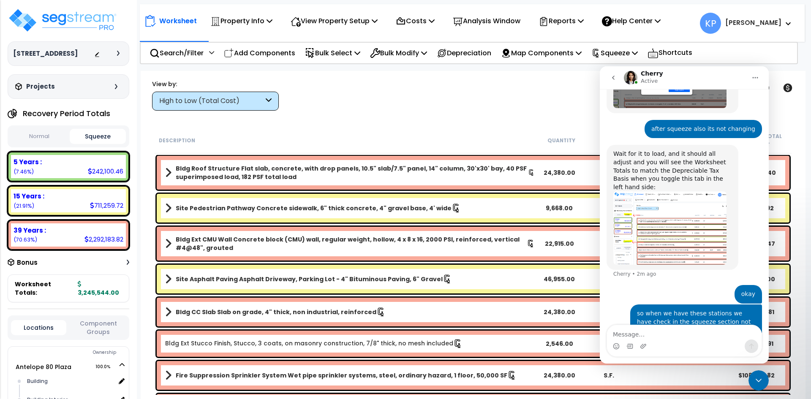
click at [41, 138] on button "Normal" at bounding box center [39, 136] width 57 height 15
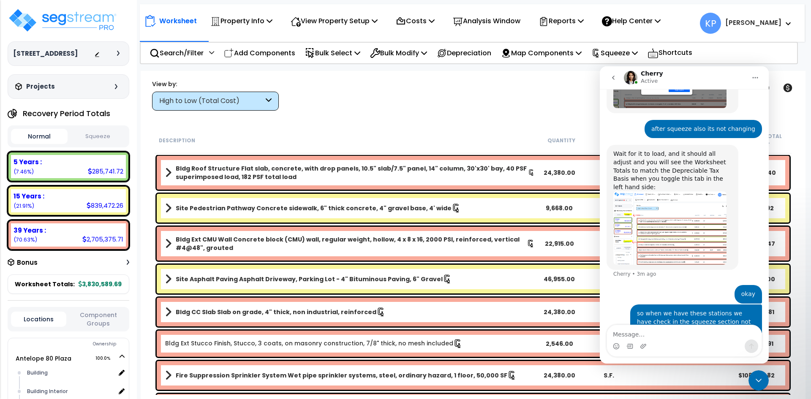
click at [91, 137] on button "Squeeze" at bounding box center [98, 136] width 57 height 15
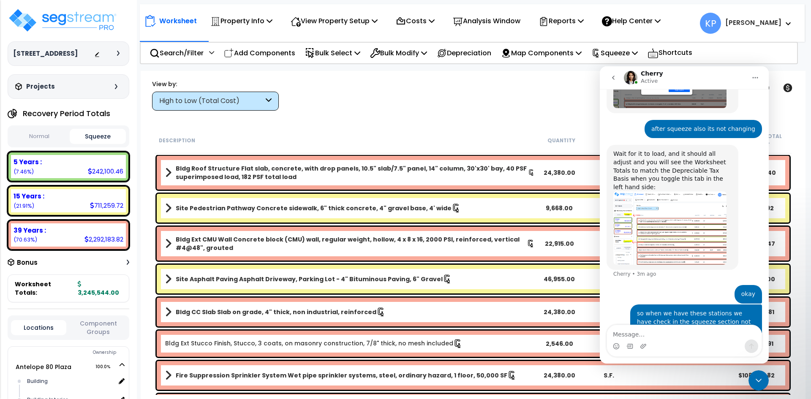
click at [760, 382] on icon "Close Intercom Messenger" at bounding box center [759, 381] width 10 height 10
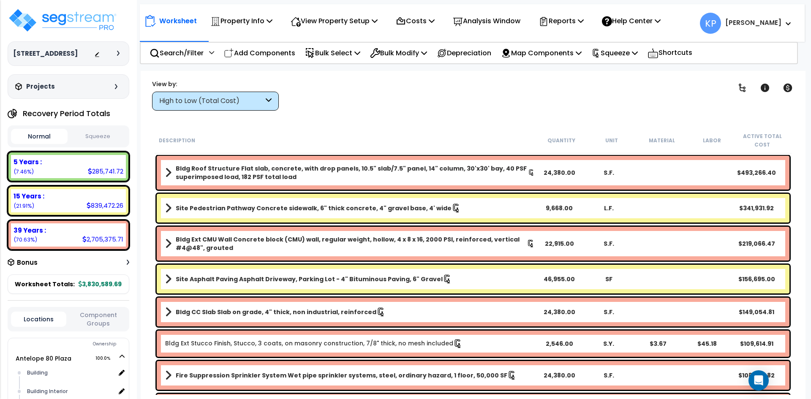
click at [104, 132] on button "Squeeze" at bounding box center [98, 136] width 57 height 15
